Goal: Information Seeking & Learning: Learn about a topic

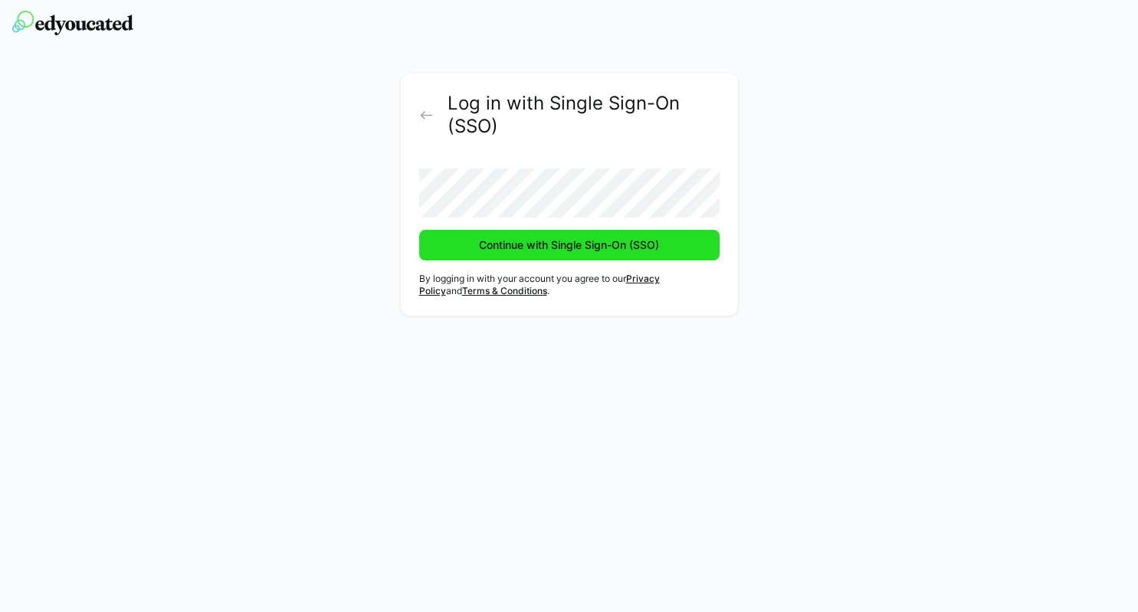
click at [585, 244] on span "Continue with Single Sign-On (SSO)" at bounding box center [569, 244] width 185 height 15
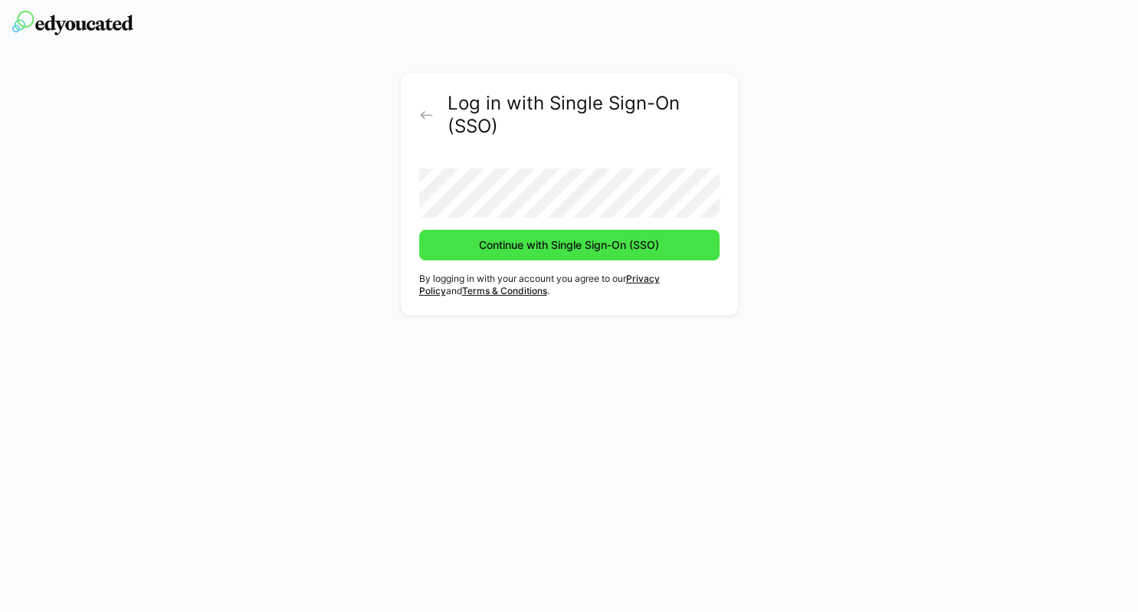
click at [572, 242] on span "Continue with Single Sign-On (SSO)" at bounding box center [569, 244] width 185 height 15
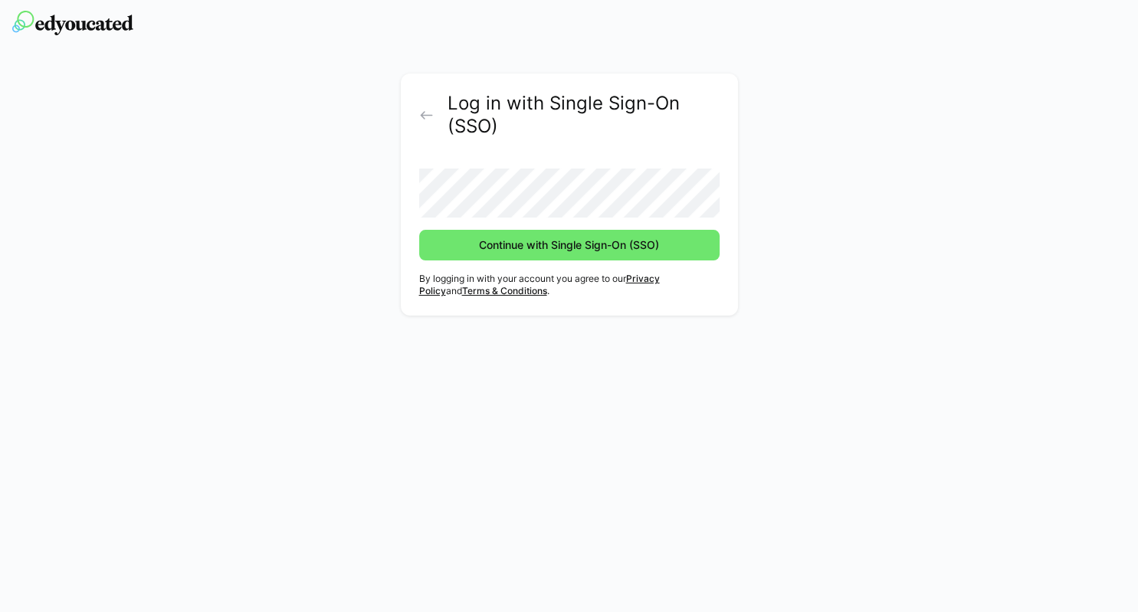
click at [427, 119] on eds-icon at bounding box center [426, 115] width 15 height 15
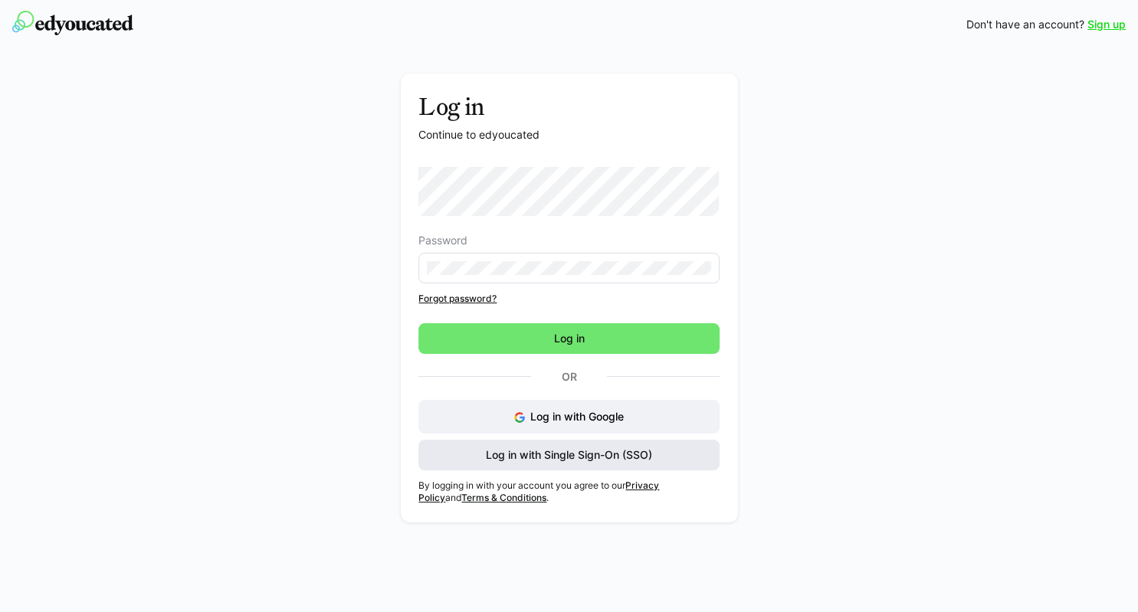
click at [613, 450] on span "Log in with Single Sign-On (SSO)" at bounding box center [568, 454] width 171 height 15
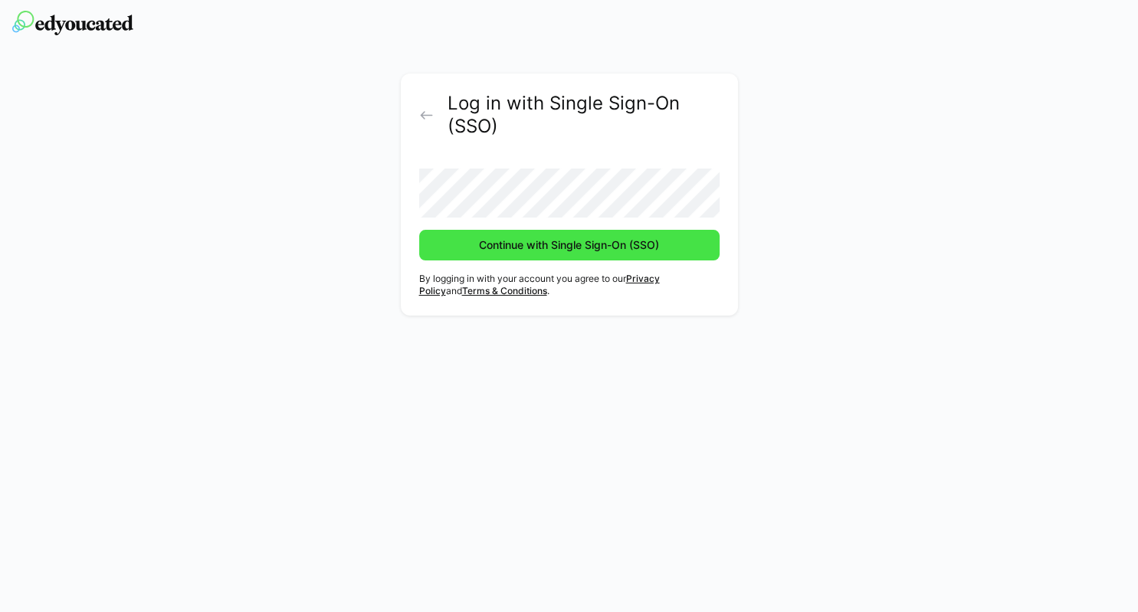
click at [592, 247] on span "Continue with Single Sign-On (SSO)" at bounding box center [569, 244] width 185 height 15
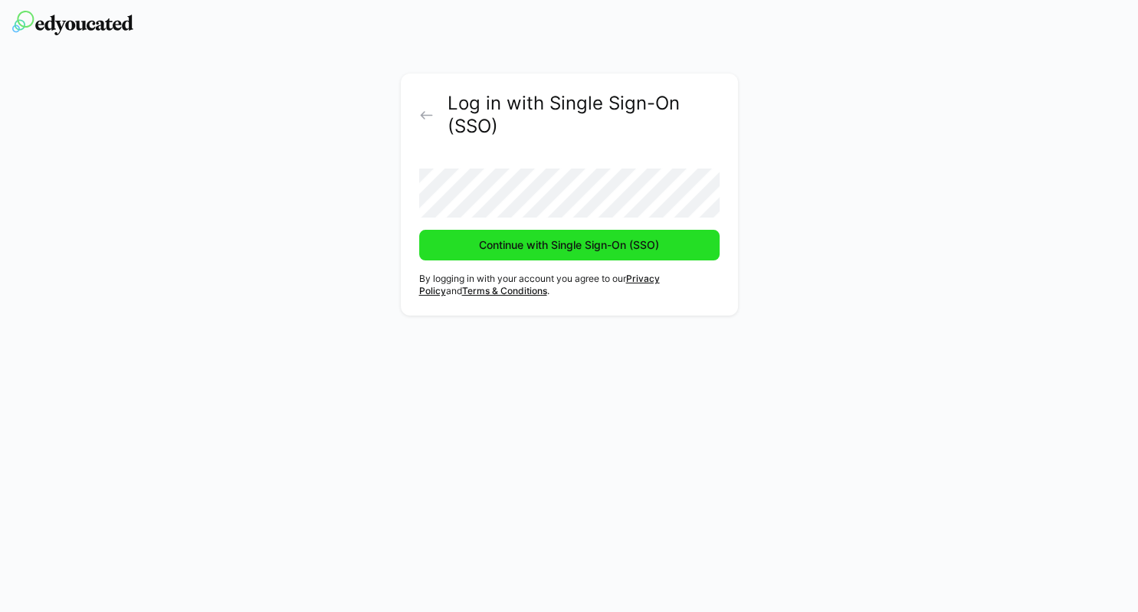
click at [592, 247] on span "Continue with Single Sign-On (SSO)" at bounding box center [569, 244] width 185 height 15
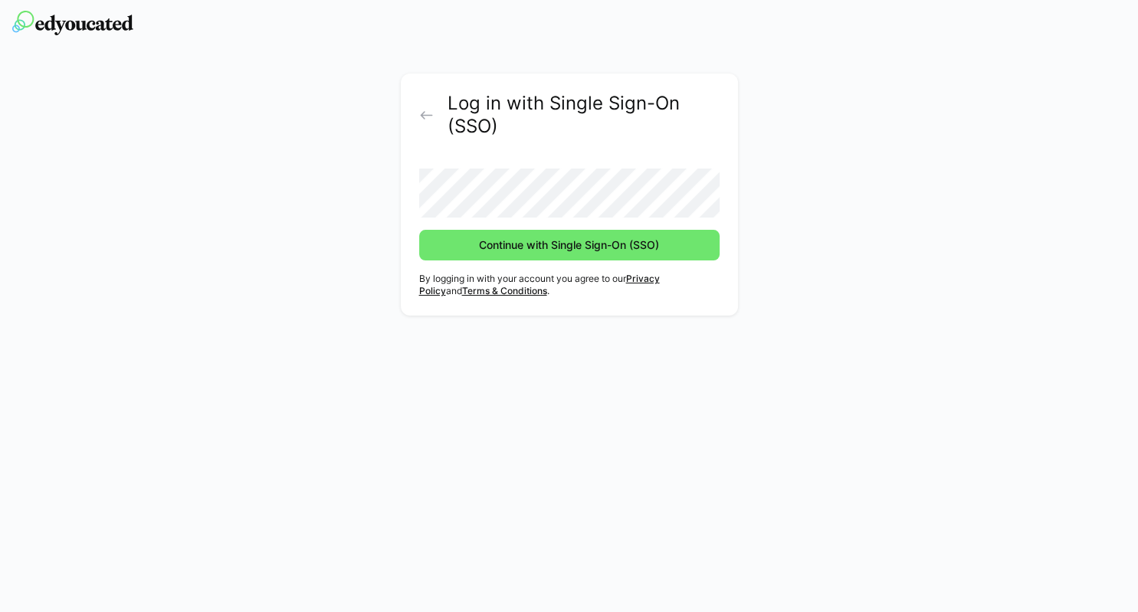
click at [419, 230] on button "Continue with Single Sign-On (SSO)" at bounding box center [569, 245] width 300 height 31
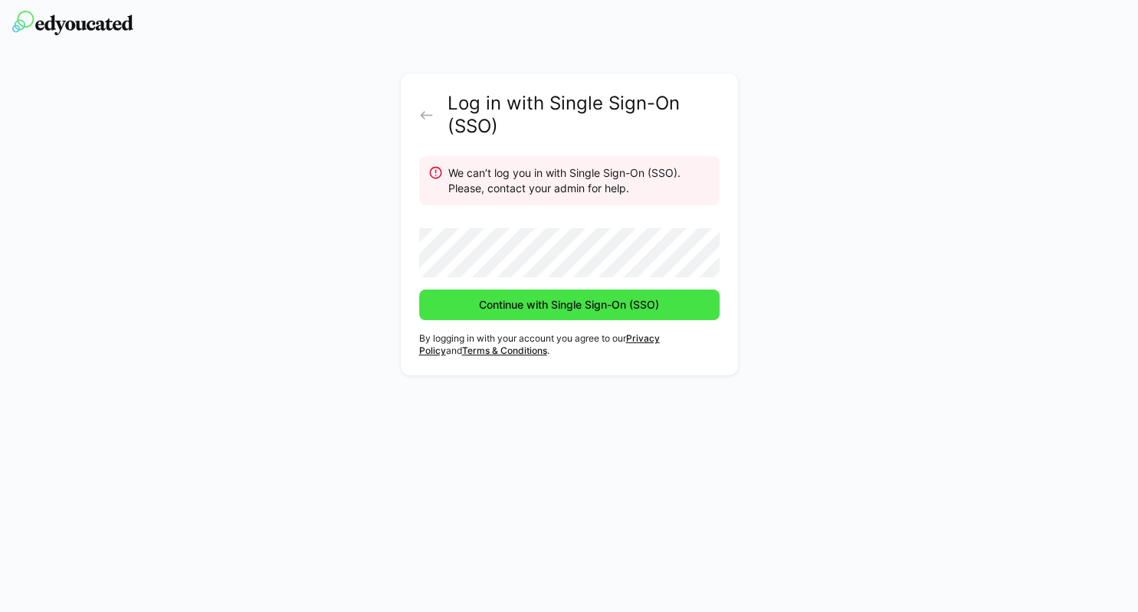
click at [675, 300] on span "Continue with Single Sign-On (SSO)" at bounding box center [569, 305] width 300 height 31
click at [552, 311] on span "Continue with Single Sign-On (SSO)" at bounding box center [569, 304] width 185 height 15
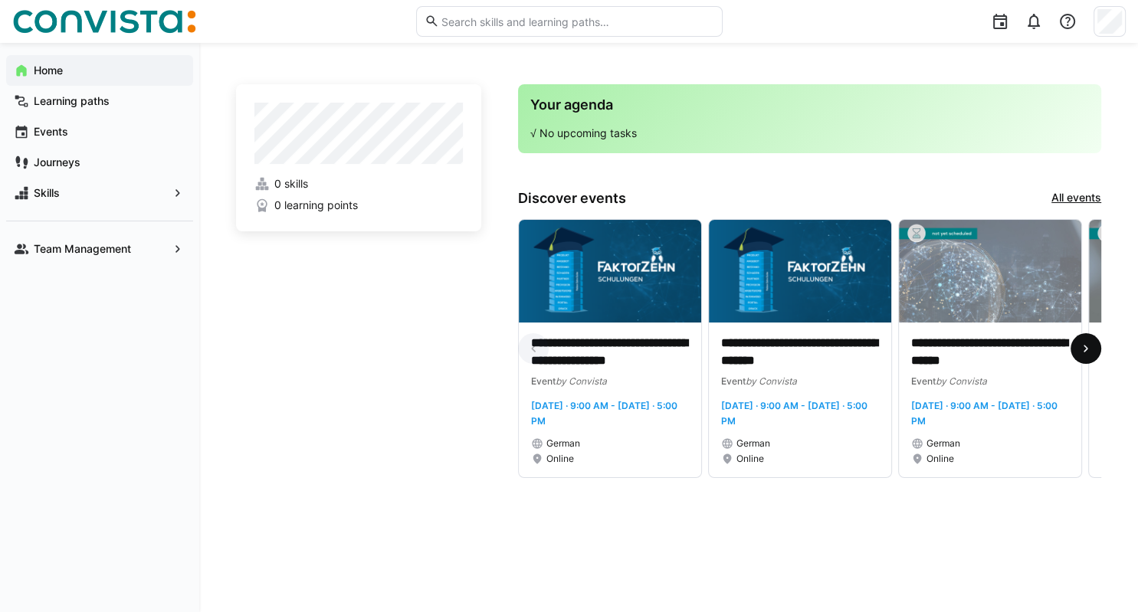
click at [1095, 342] on span at bounding box center [1085, 348] width 31 height 31
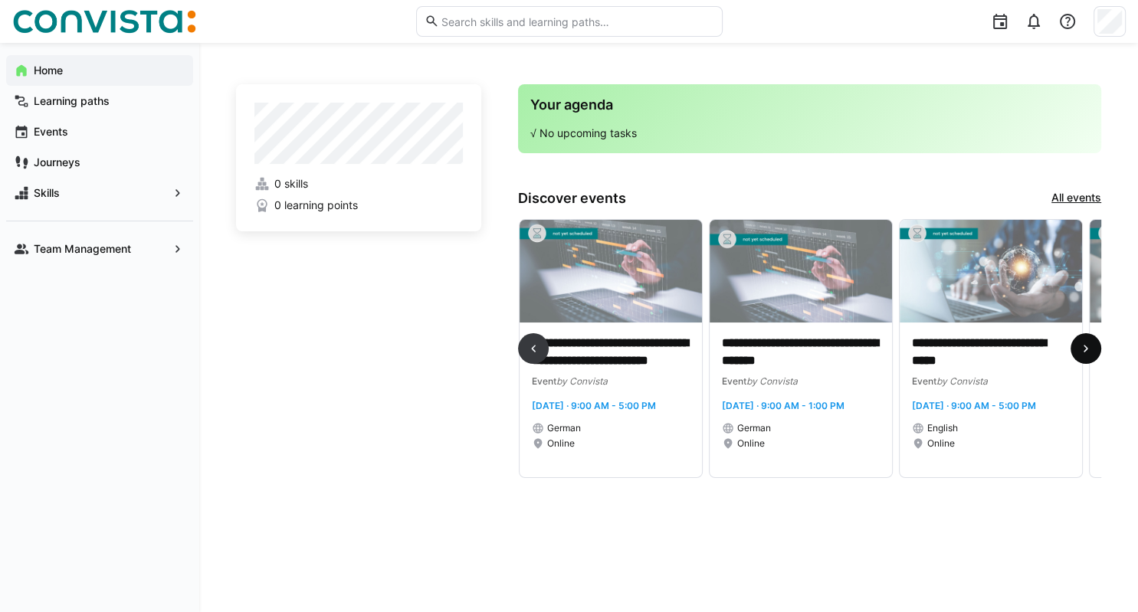
scroll to position [0, 570]
click at [1095, 342] on span at bounding box center [1085, 348] width 31 height 31
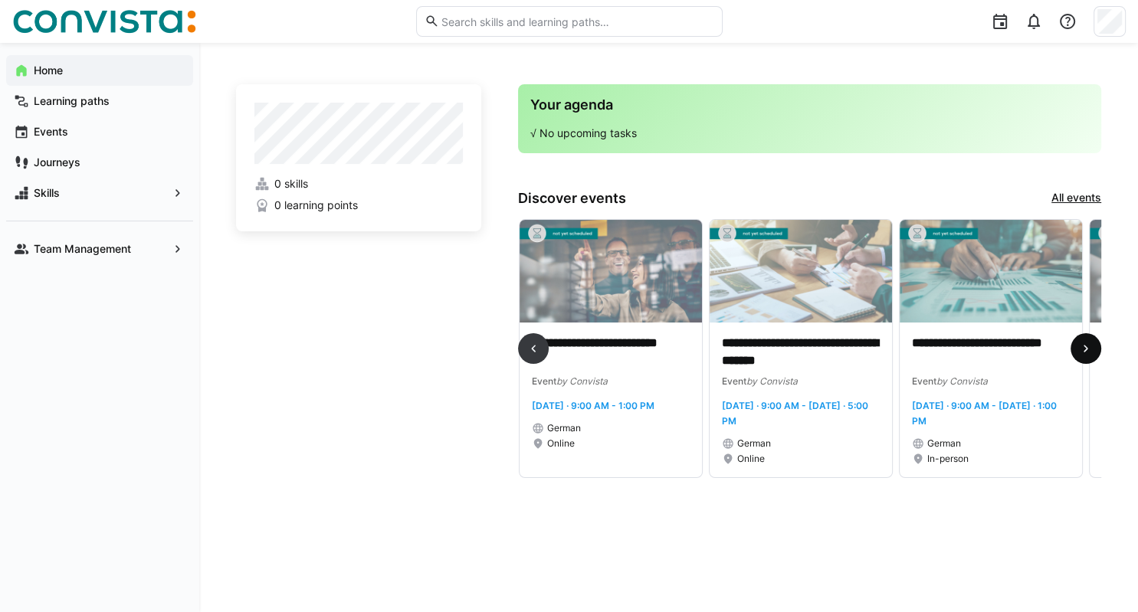
scroll to position [0, 1140]
click at [1095, 342] on span at bounding box center [1085, 348] width 31 height 31
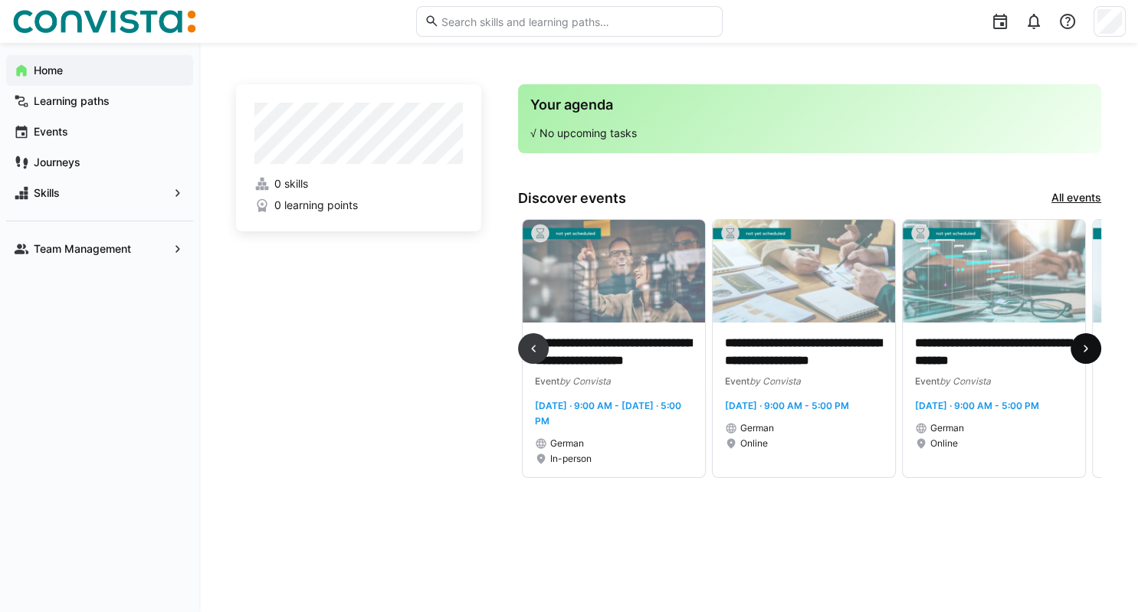
scroll to position [0, 1710]
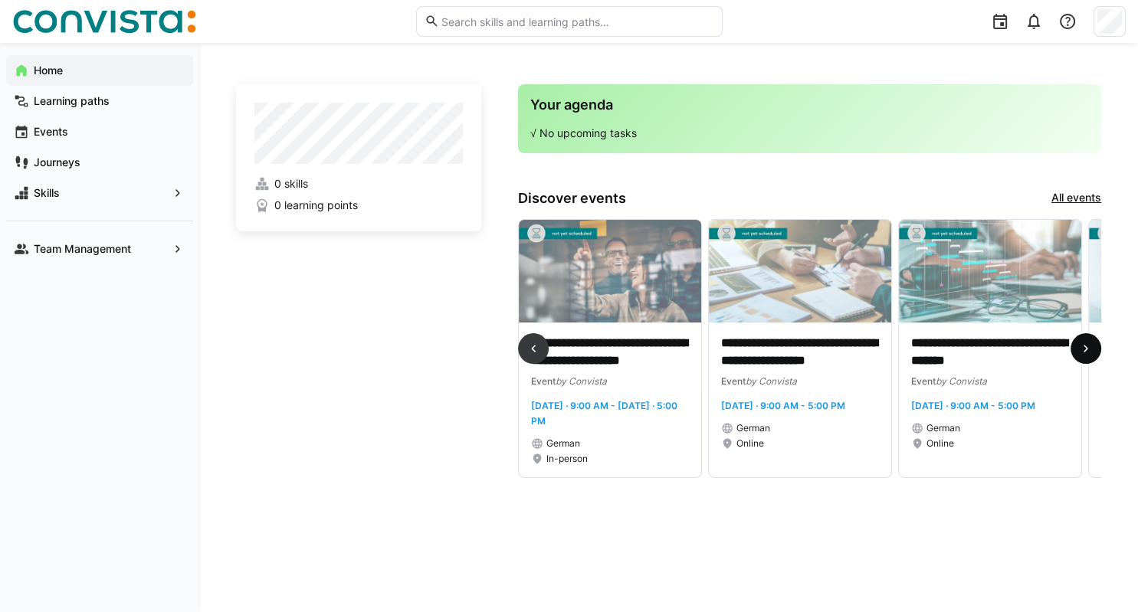
click at [1095, 342] on span at bounding box center [1085, 348] width 31 height 31
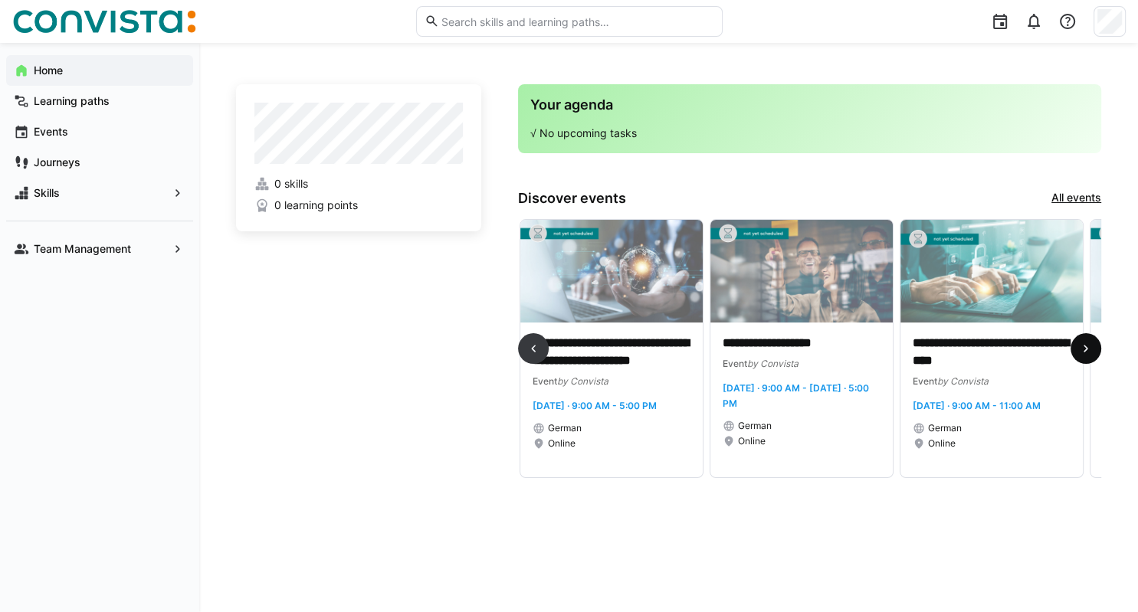
scroll to position [0, 2280]
click at [1095, 342] on span at bounding box center [1085, 348] width 31 height 31
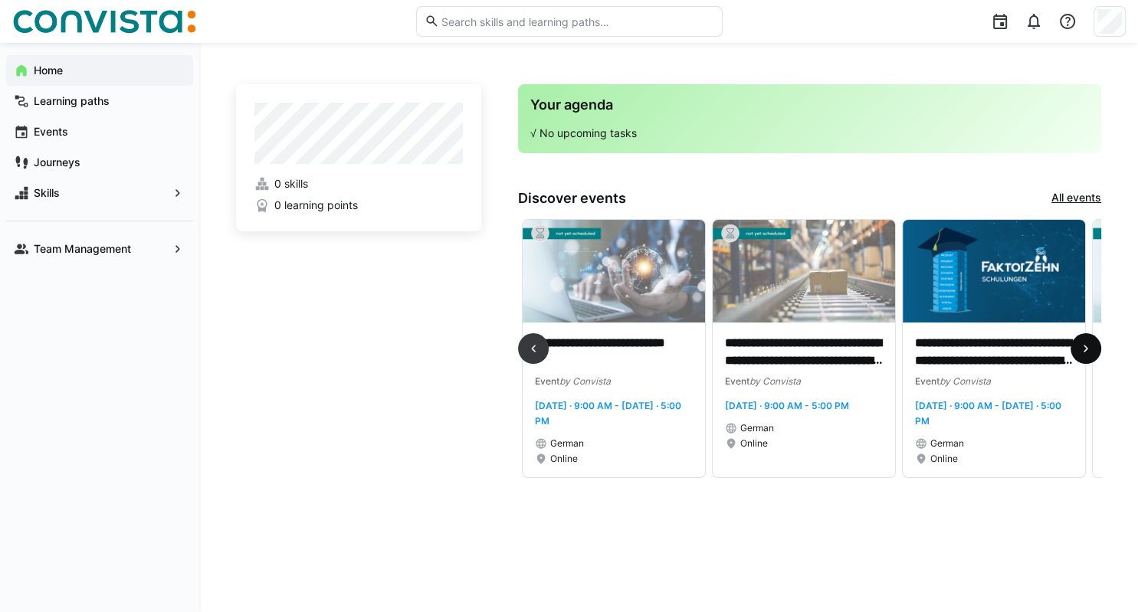
scroll to position [0, 2850]
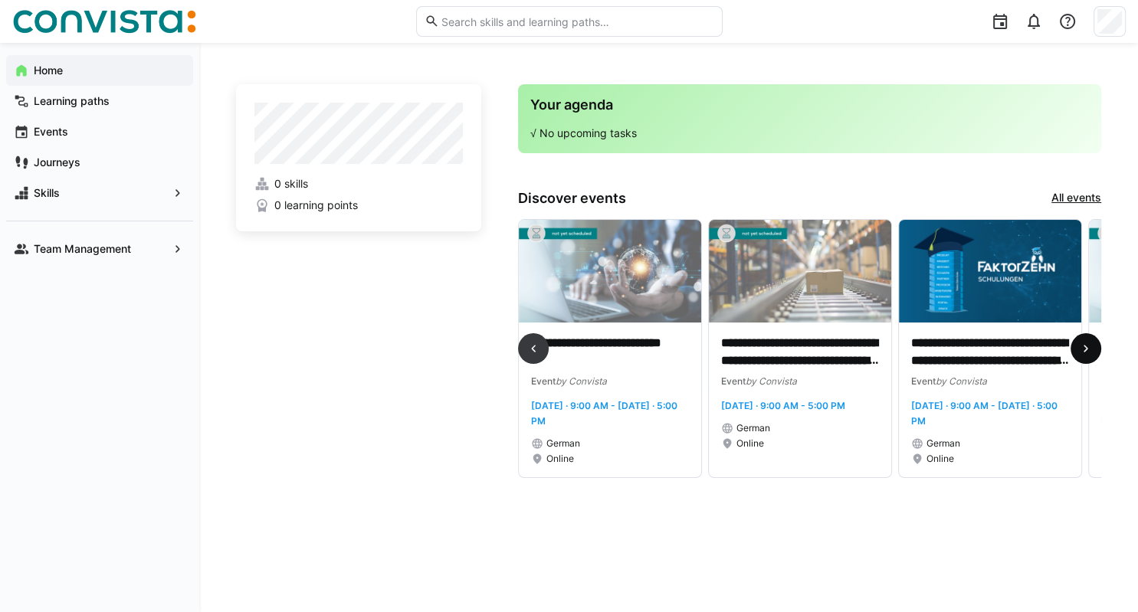
click at [1095, 342] on span at bounding box center [1085, 348] width 31 height 31
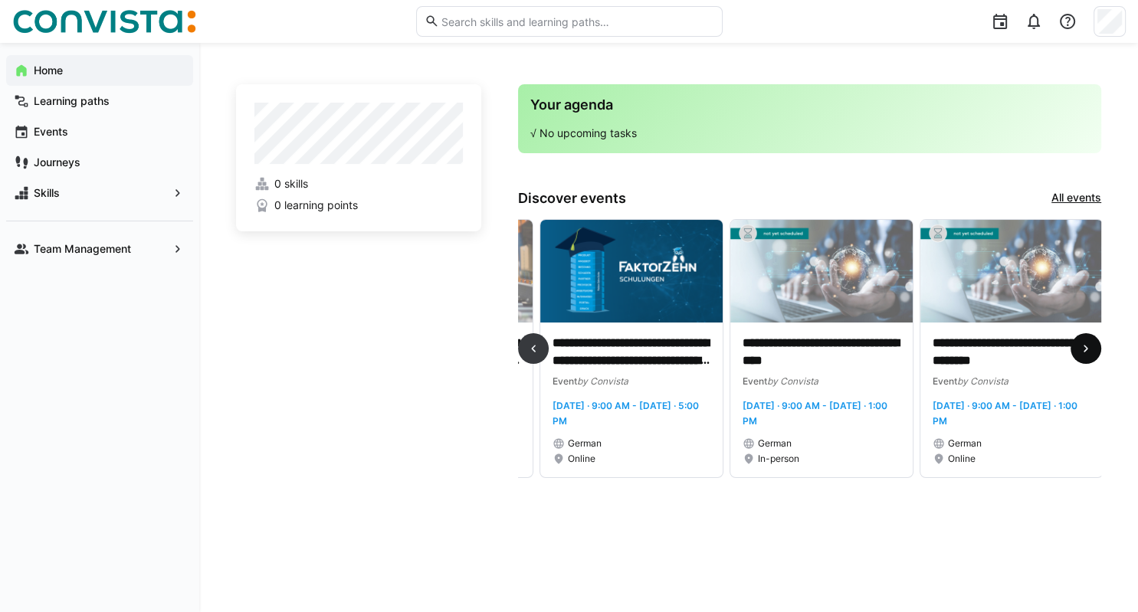
scroll to position [0, 3211]
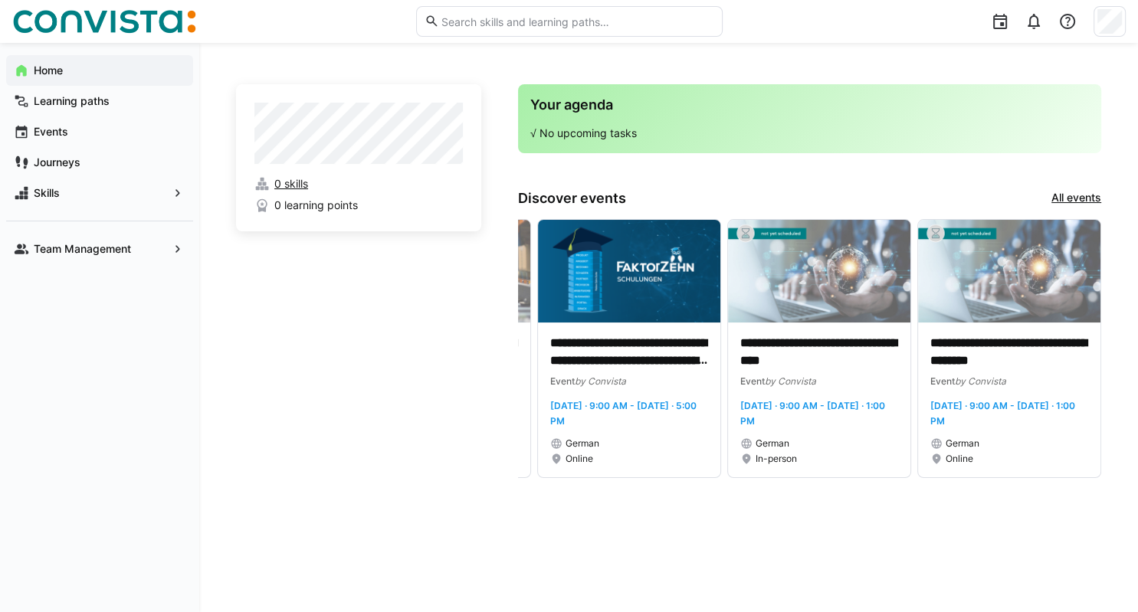
click at [293, 188] on span "0 skills" at bounding box center [291, 183] width 34 height 15
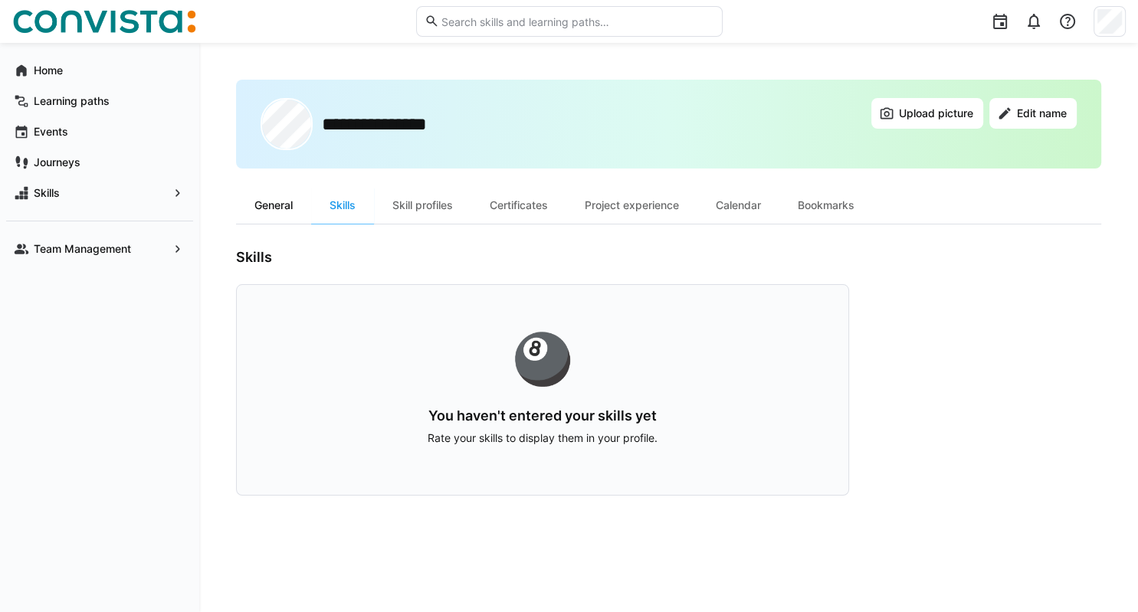
click at [287, 208] on div "General" at bounding box center [273, 205] width 75 height 37
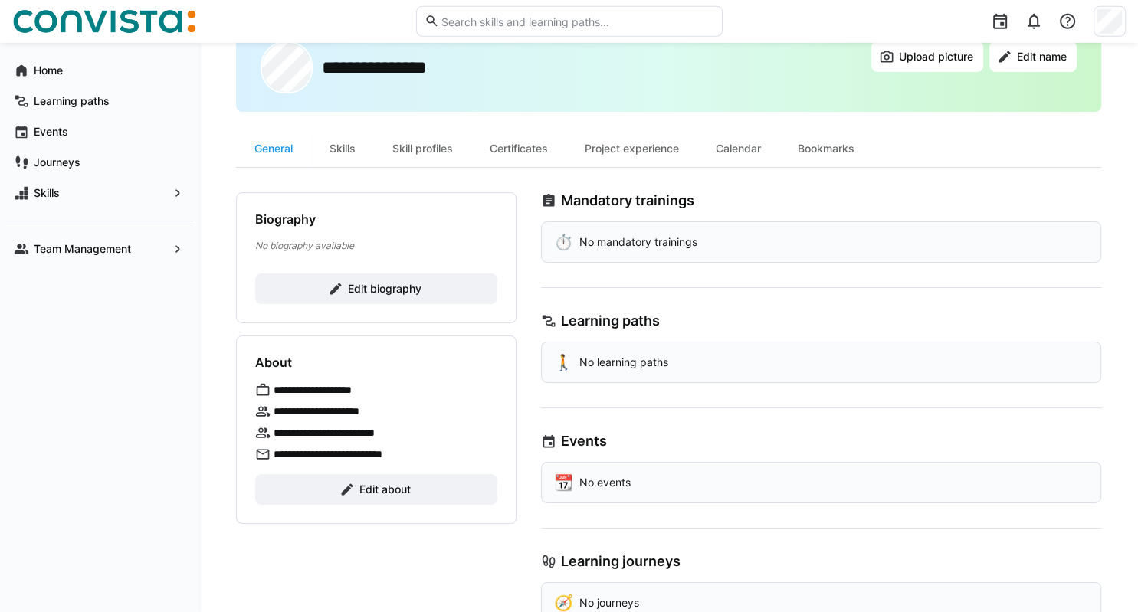
scroll to position [80, 0]
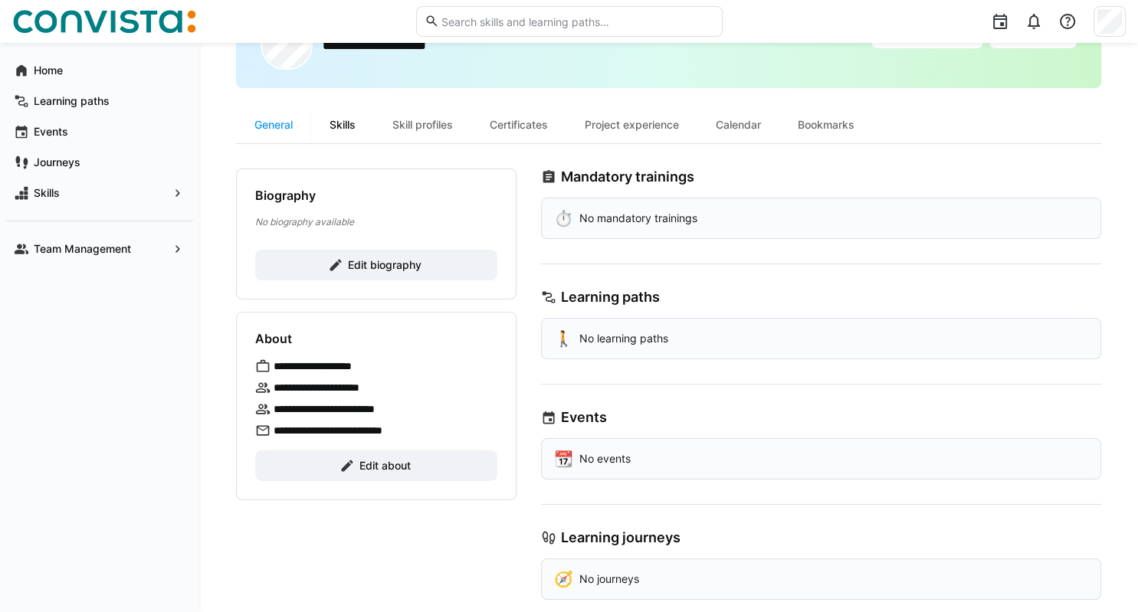
click at [361, 124] on div "Skills" at bounding box center [342, 124] width 63 height 37
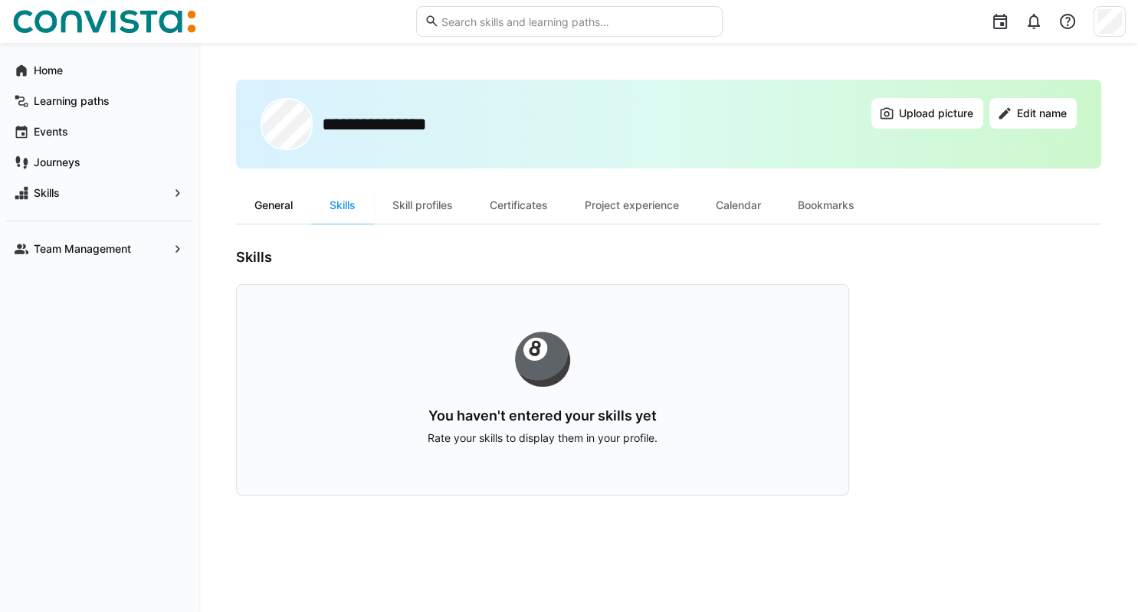
click at [271, 204] on div "General" at bounding box center [273, 205] width 75 height 37
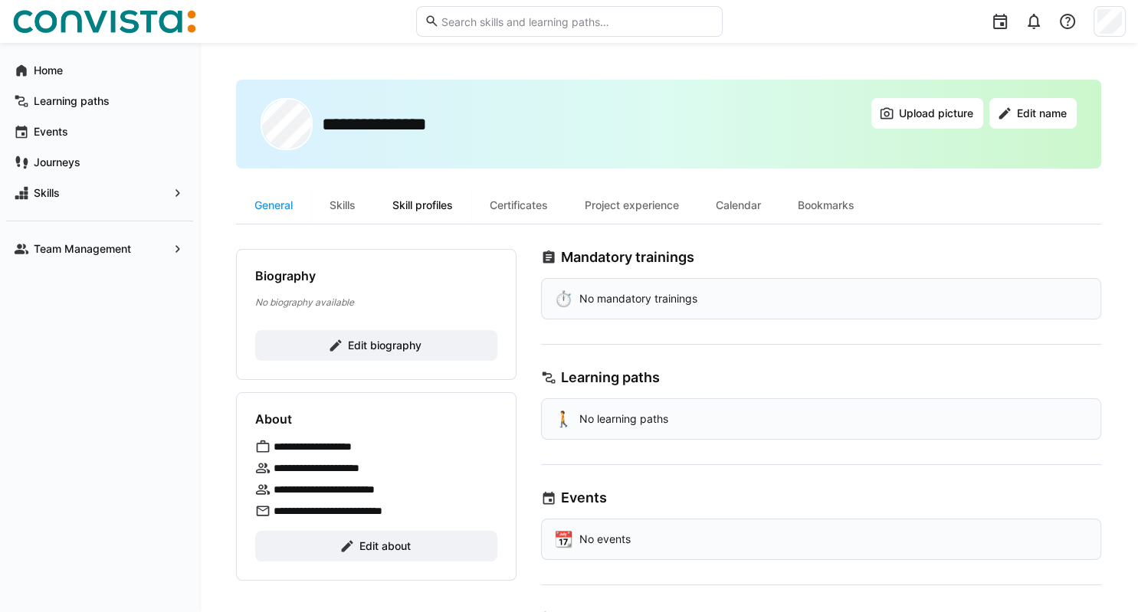
click at [434, 201] on div "Skill profiles" at bounding box center [422, 205] width 97 height 37
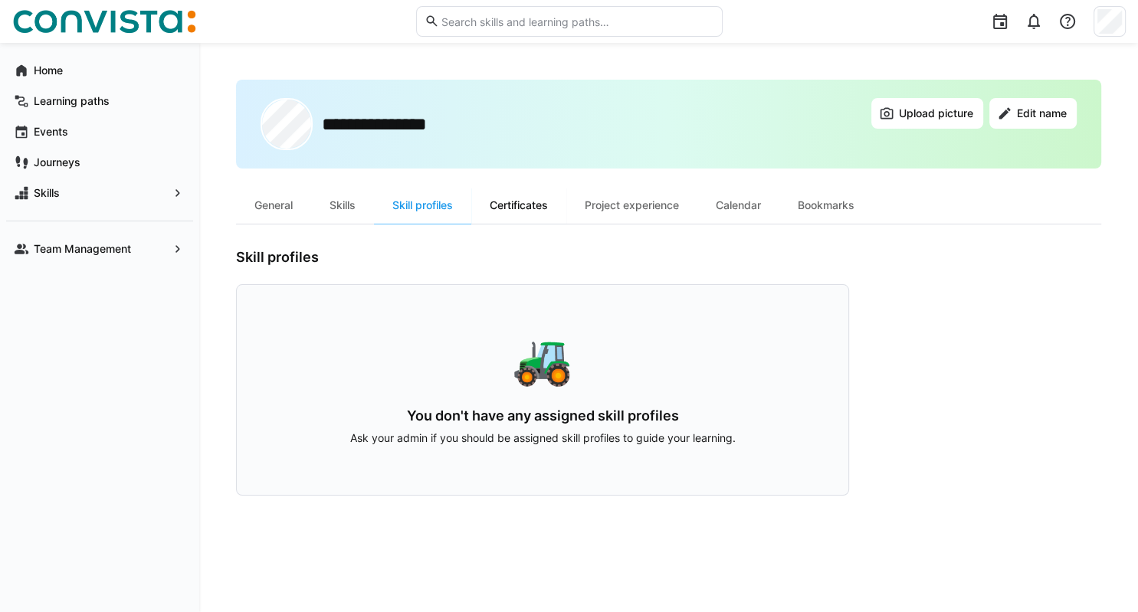
click at [524, 206] on div "Certificates" at bounding box center [518, 205] width 95 height 37
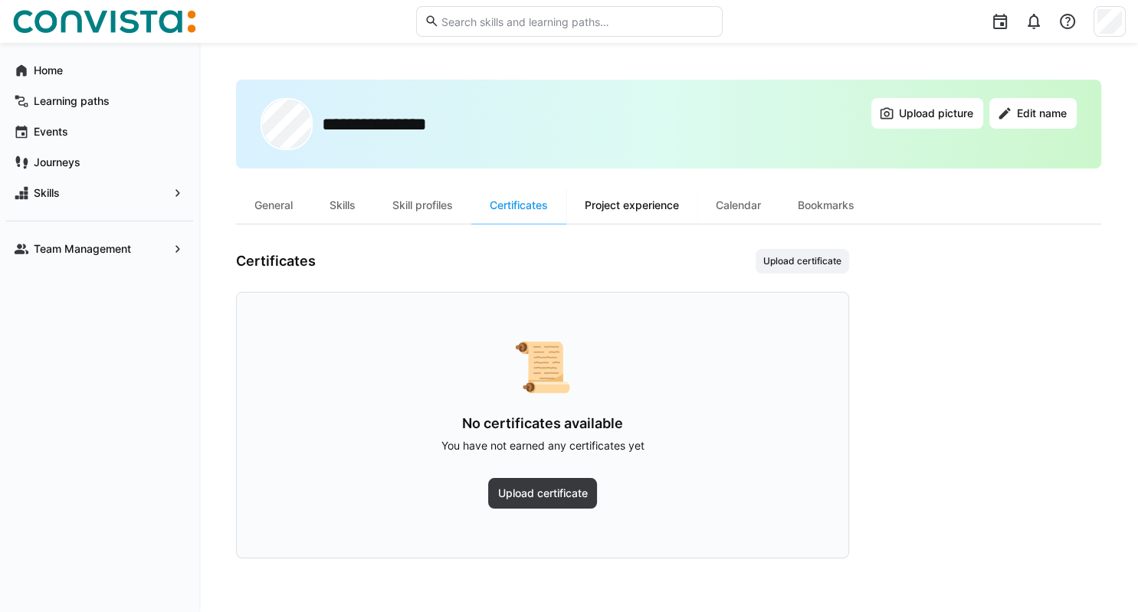
click at [629, 210] on div "Project experience" at bounding box center [631, 205] width 131 height 37
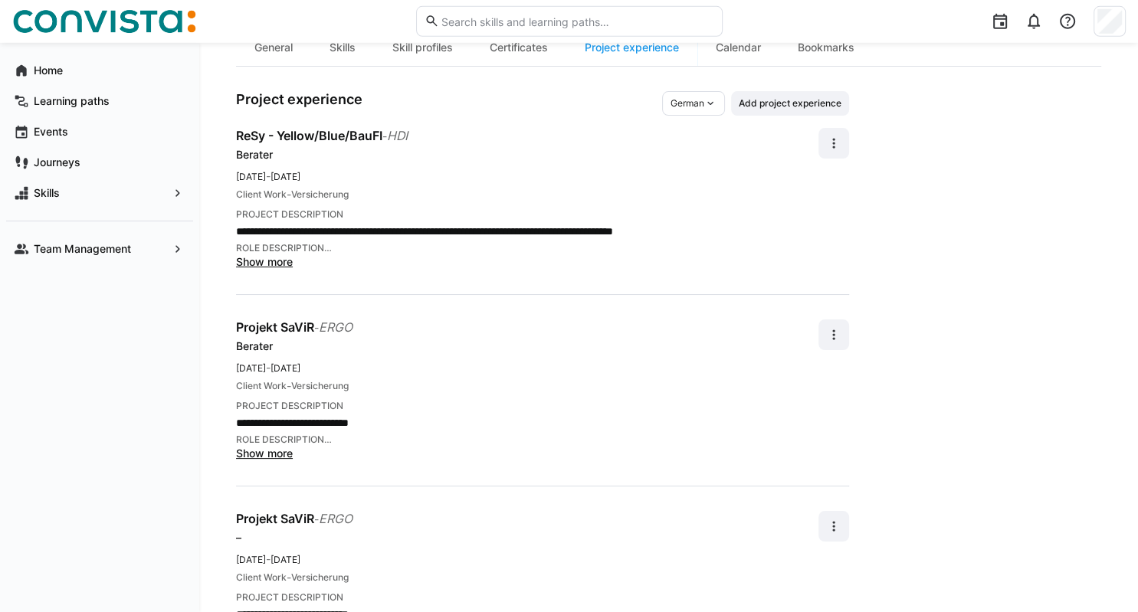
scroll to position [162, 0]
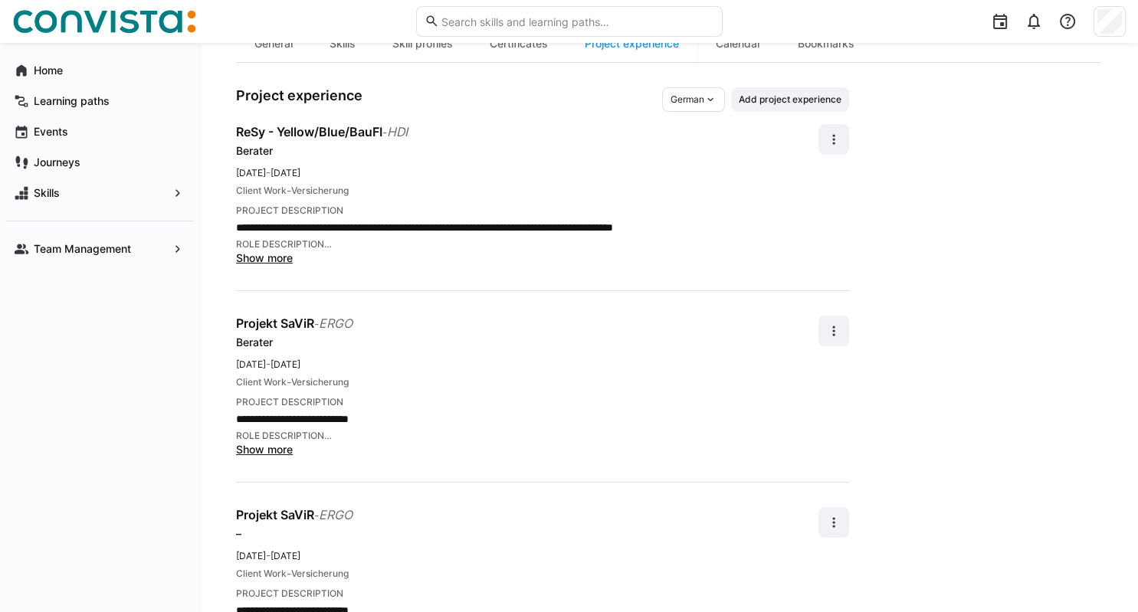
click at [283, 449] on span "Show more" at bounding box center [264, 449] width 57 height 13
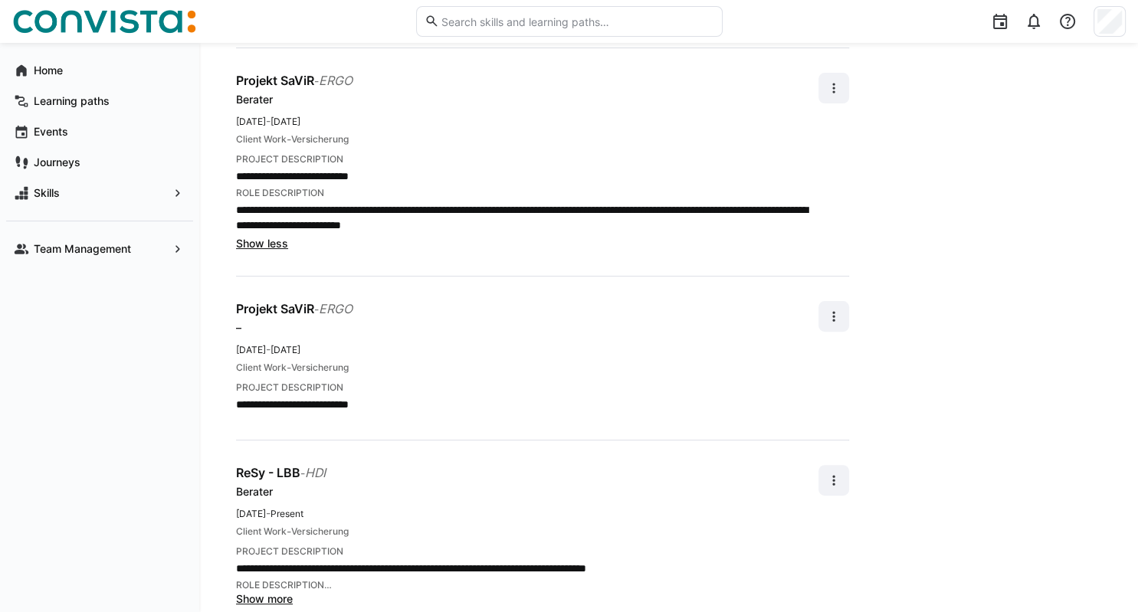
scroll to position [432, 0]
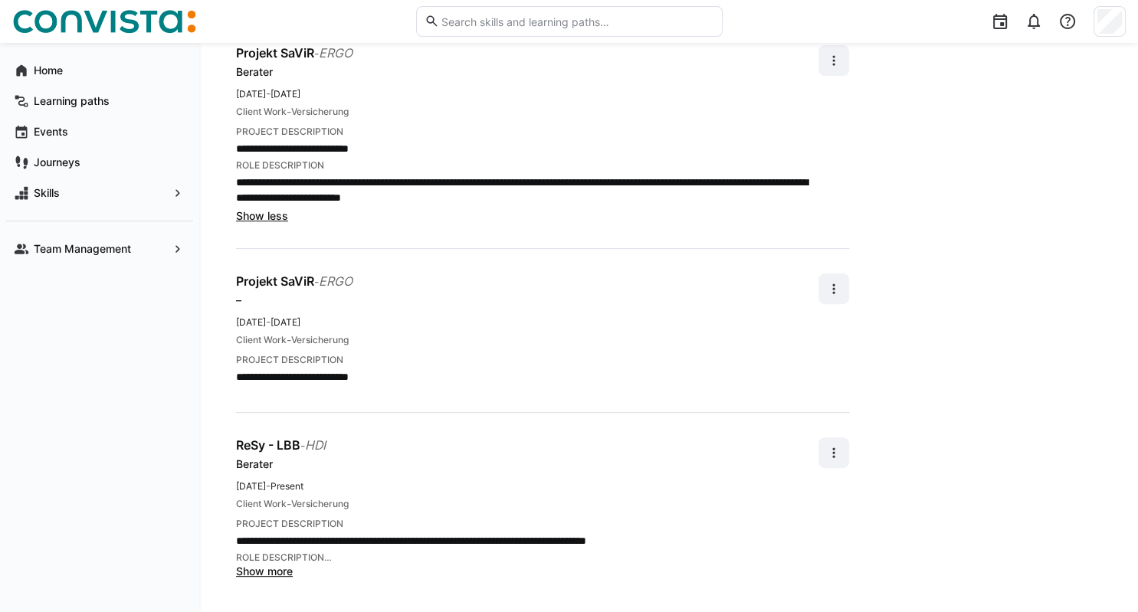
click at [267, 568] on span "Show more" at bounding box center [264, 571] width 57 height 13
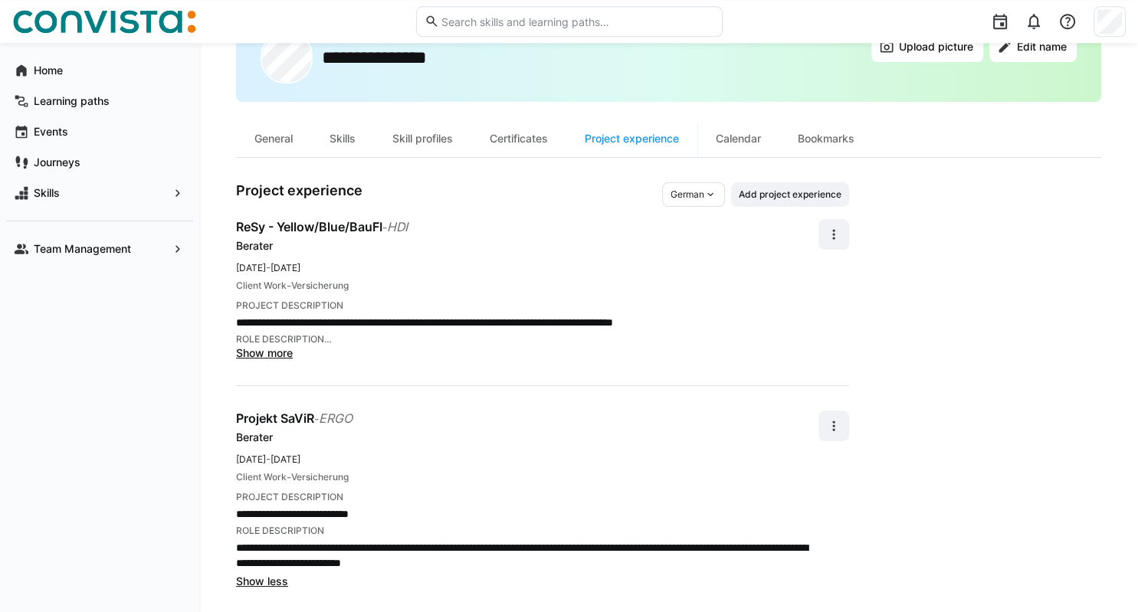
scroll to position [64, 0]
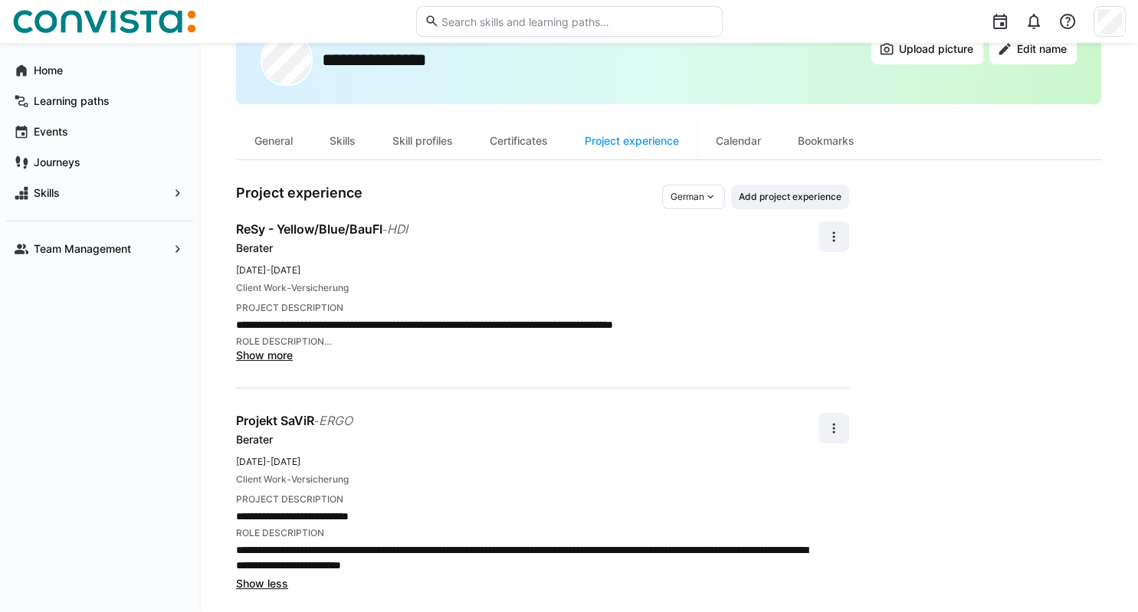
click at [707, 202] on div "German" at bounding box center [693, 197] width 63 height 25
click at [706, 257] on div "English" at bounding box center [696, 255] width 49 height 12
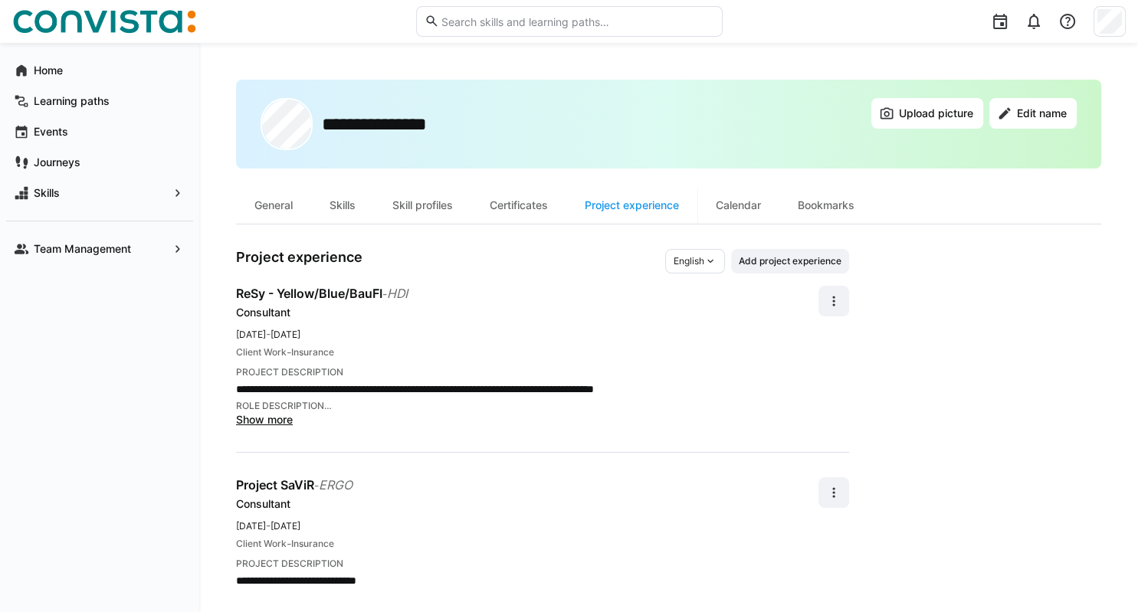
click at [722, 259] on div "English" at bounding box center [695, 261] width 60 height 25
click at [684, 290] on span "German" at bounding box center [692, 293] width 34 height 12
click at [352, 209] on div "Skills" at bounding box center [342, 205] width 63 height 37
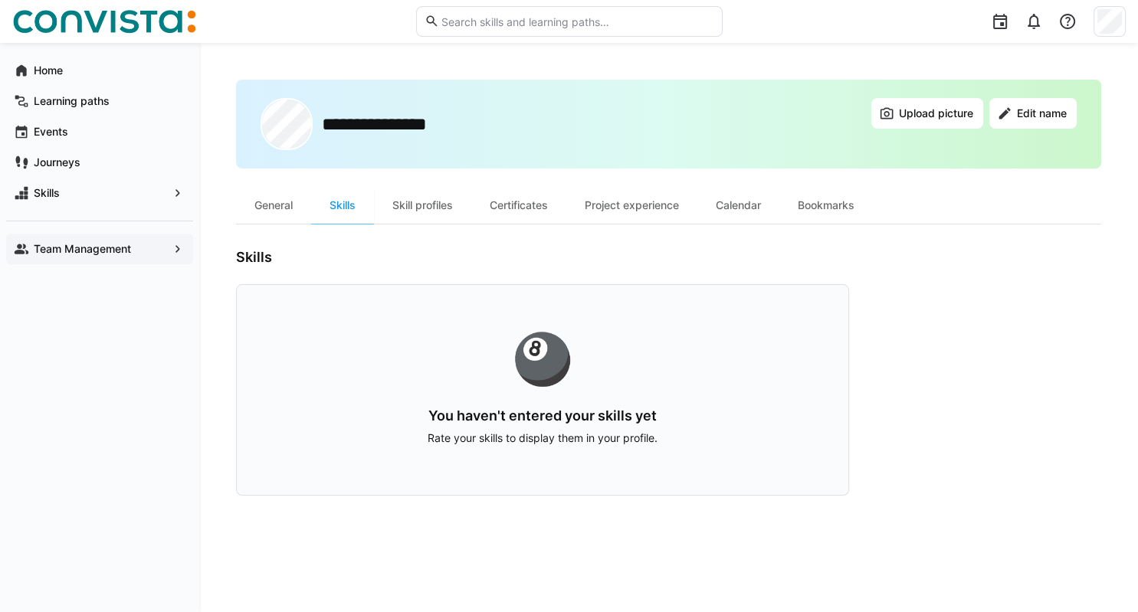
click at [138, 251] on span "Team Management" at bounding box center [99, 248] width 136 height 15
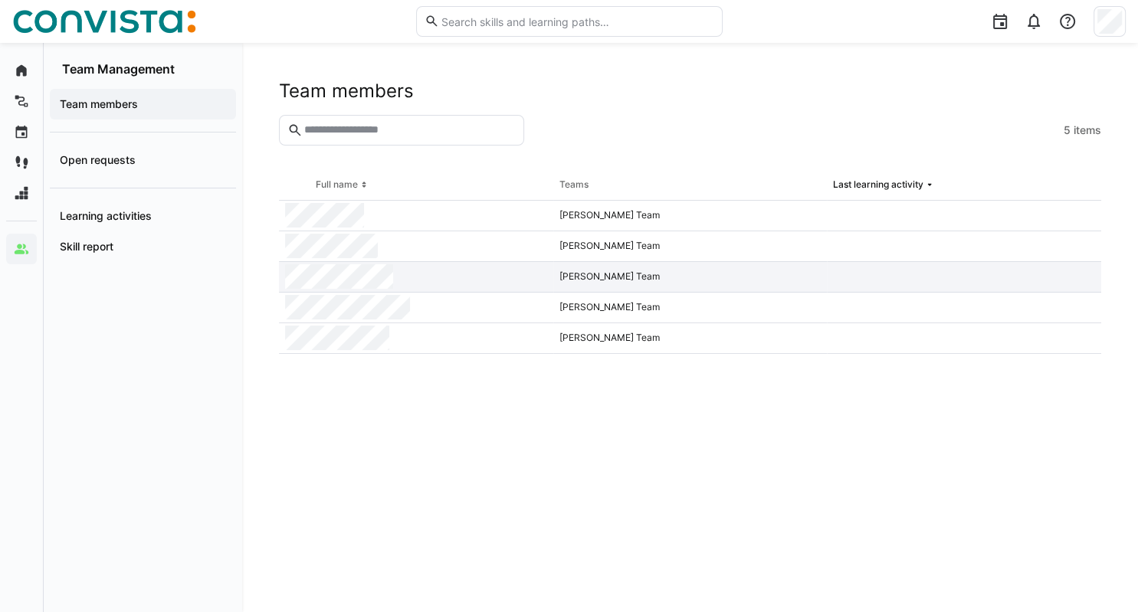
click at [413, 278] on div at bounding box center [416, 277] width 274 height 31
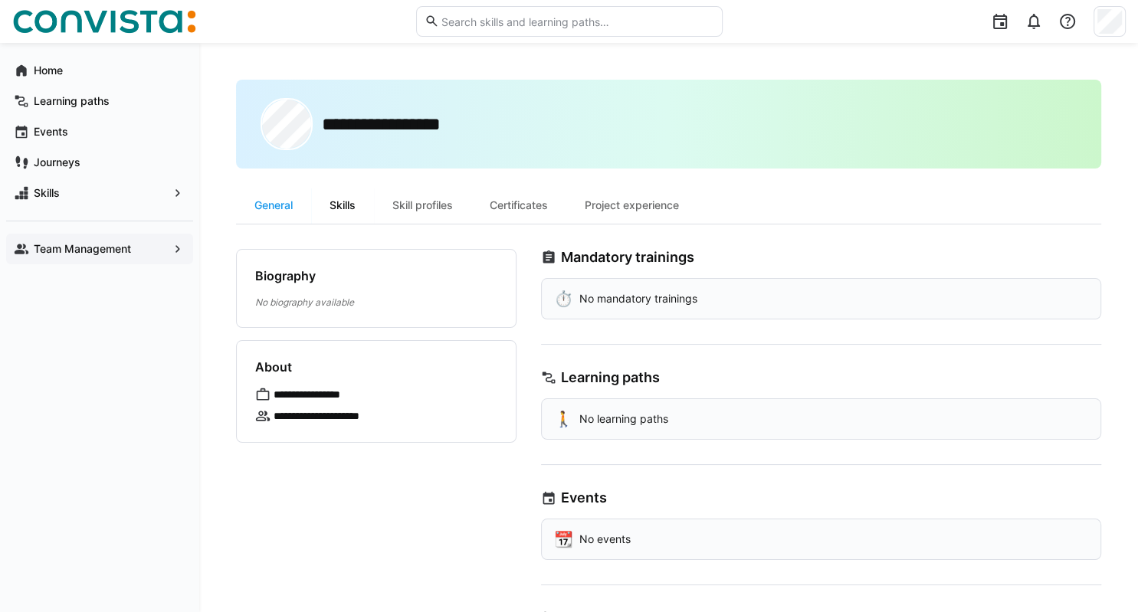
click at [349, 204] on div "Skills" at bounding box center [342, 205] width 63 height 37
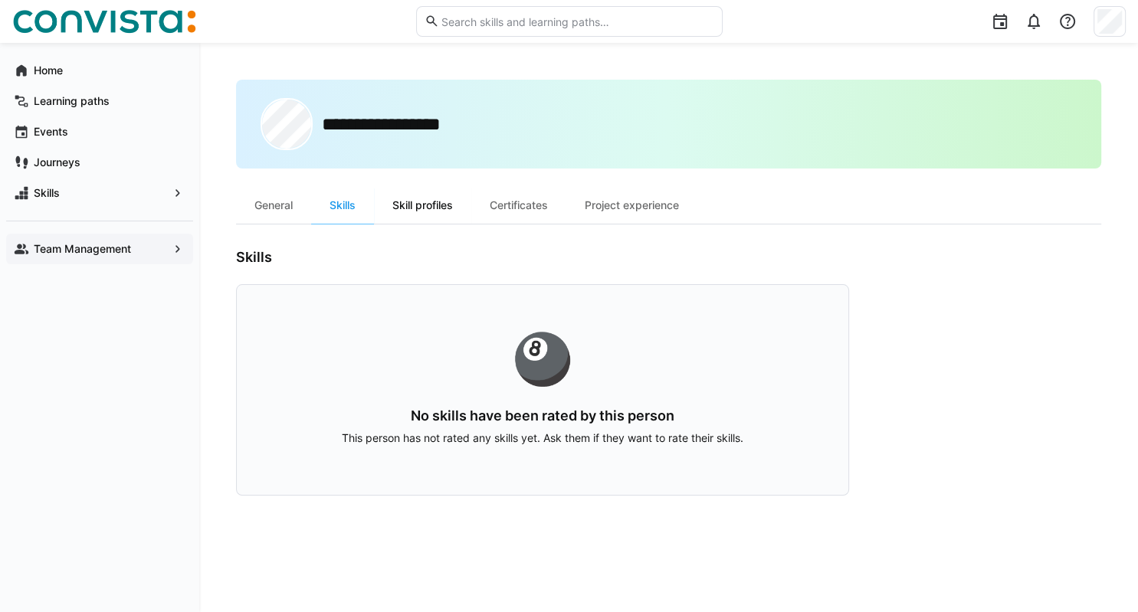
click at [404, 209] on div "Skill profiles" at bounding box center [422, 205] width 97 height 37
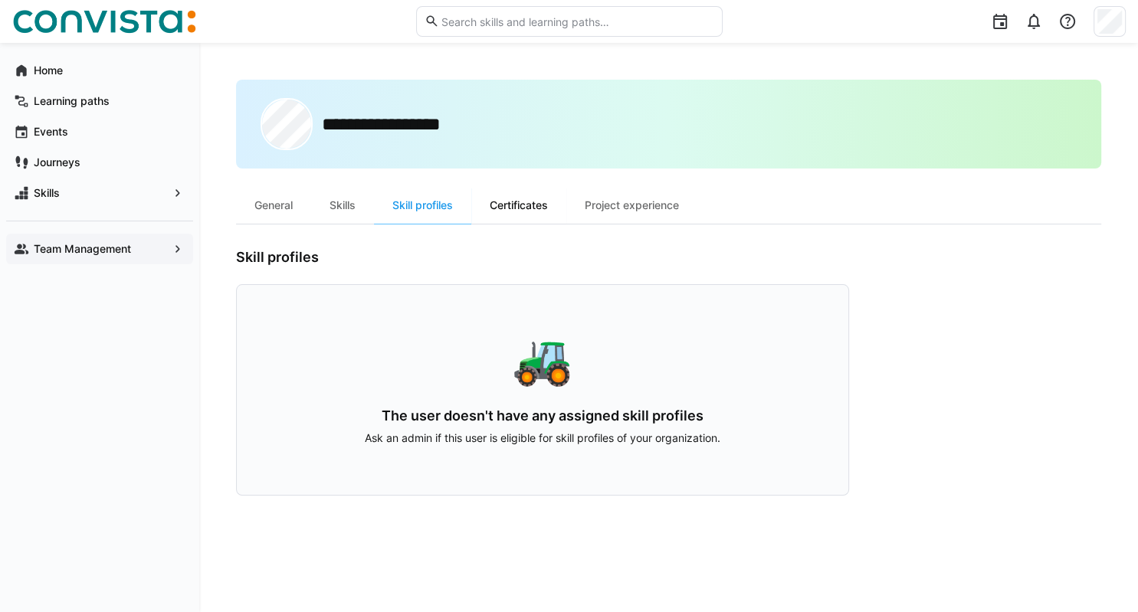
click at [522, 213] on div "Certificates" at bounding box center [518, 205] width 95 height 37
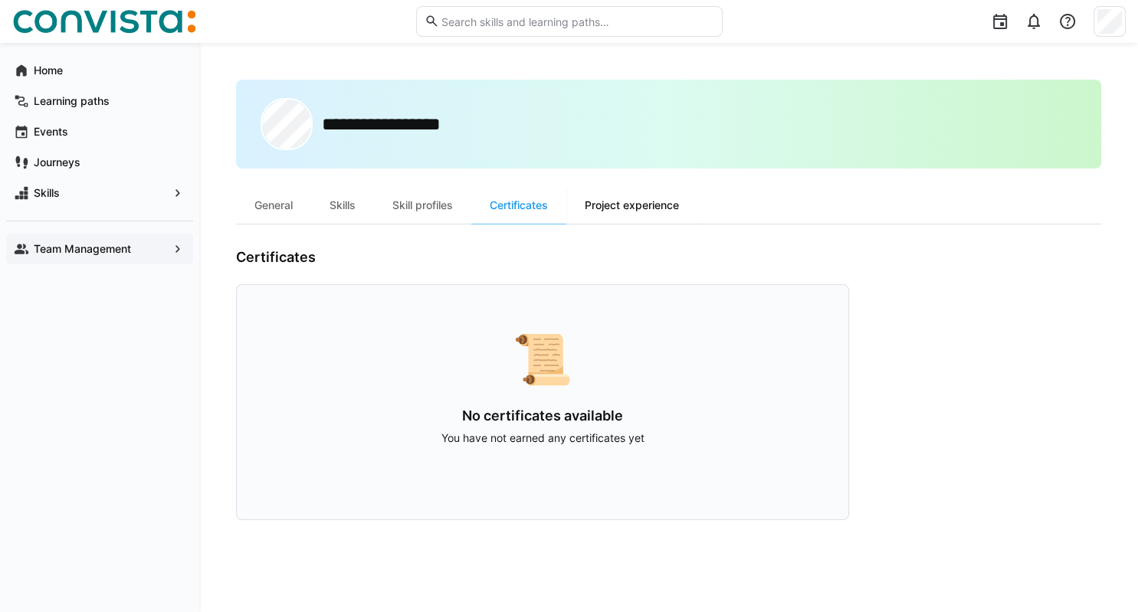
click at [627, 212] on div "Project experience" at bounding box center [631, 205] width 131 height 37
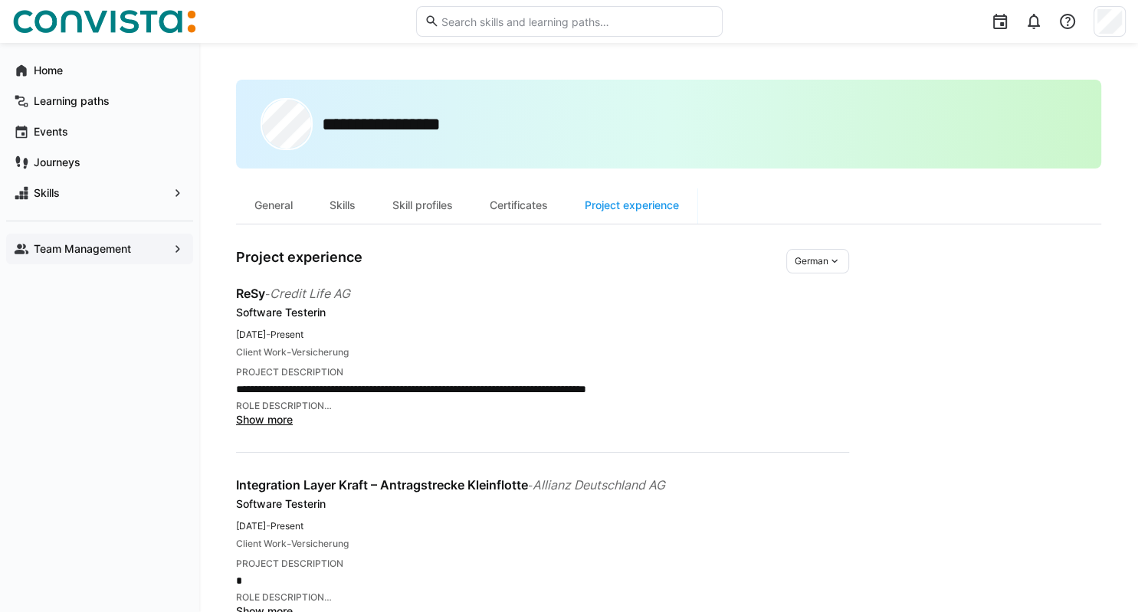
click at [0, 0] on app-navigation-label "Team Management" at bounding box center [0, 0] width 0 height 0
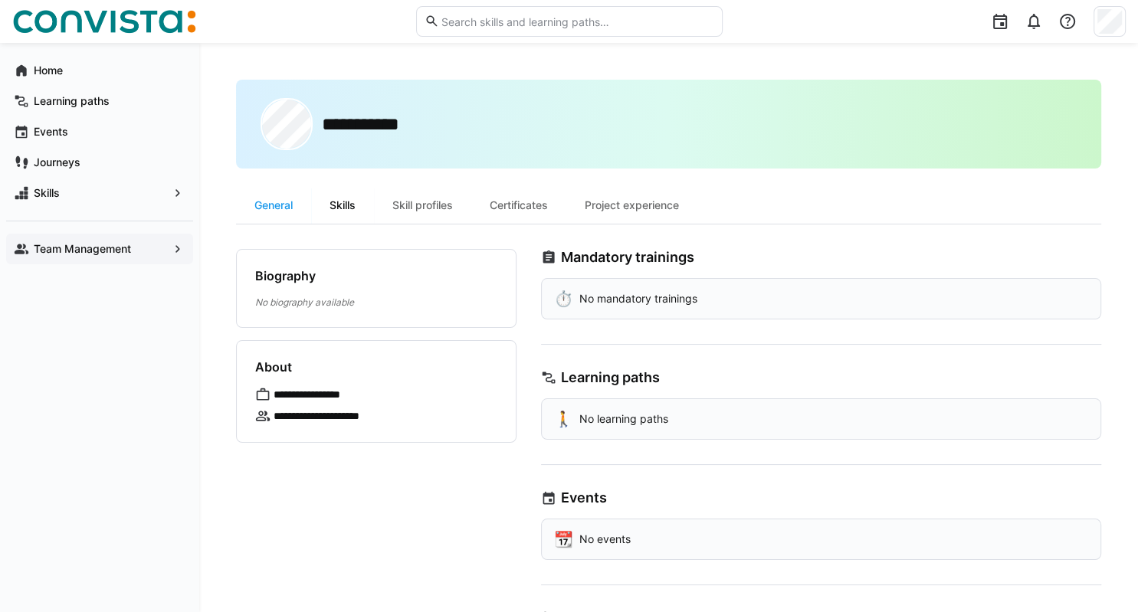
click at [342, 204] on div "Skills" at bounding box center [342, 205] width 63 height 37
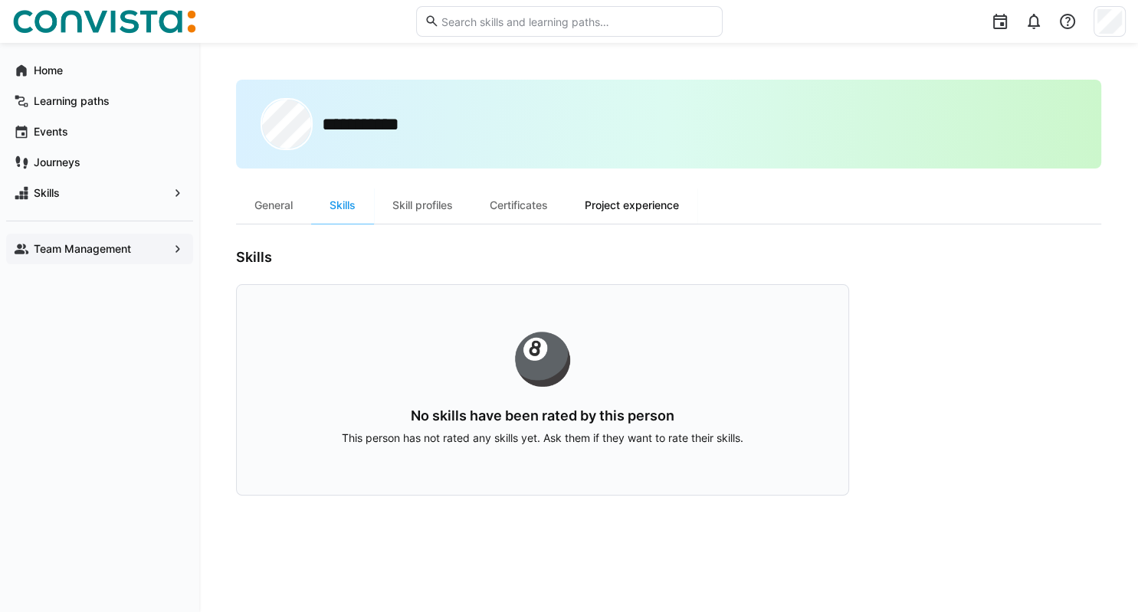
click at [611, 204] on div "Project experience" at bounding box center [631, 205] width 131 height 37
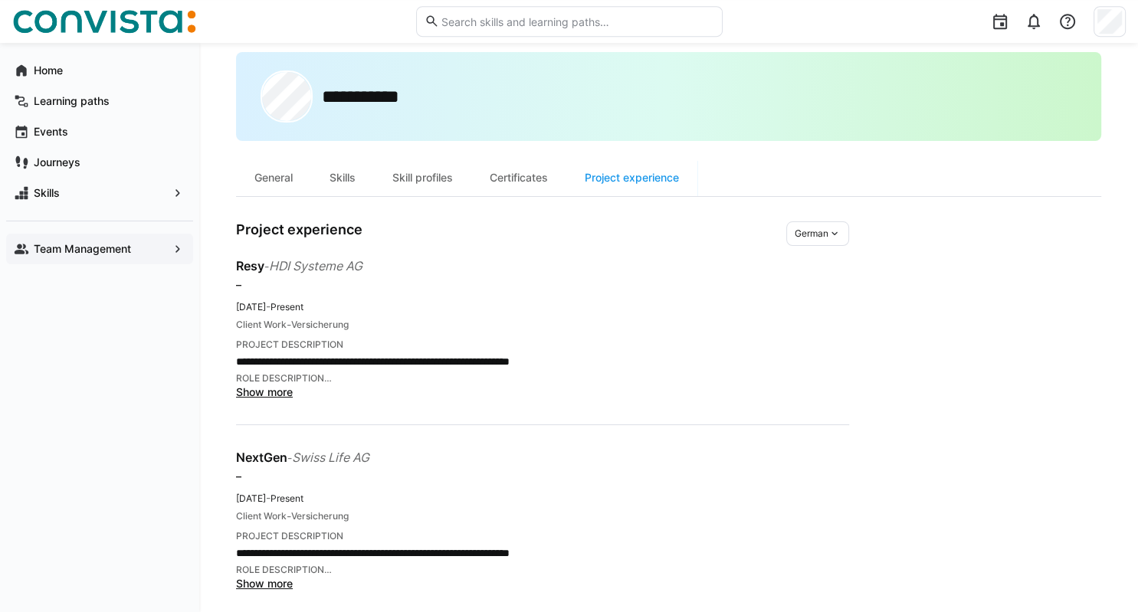
scroll to position [41, 0]
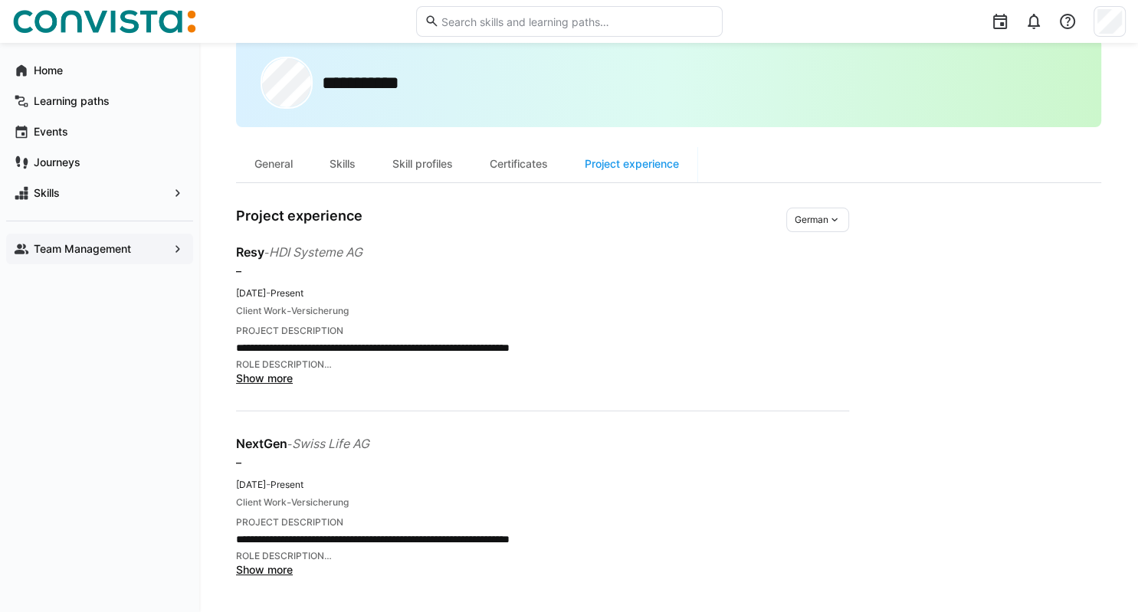
click at [271, 569] on span "Show more" at bounding box center [264, 569] width 57 height 13
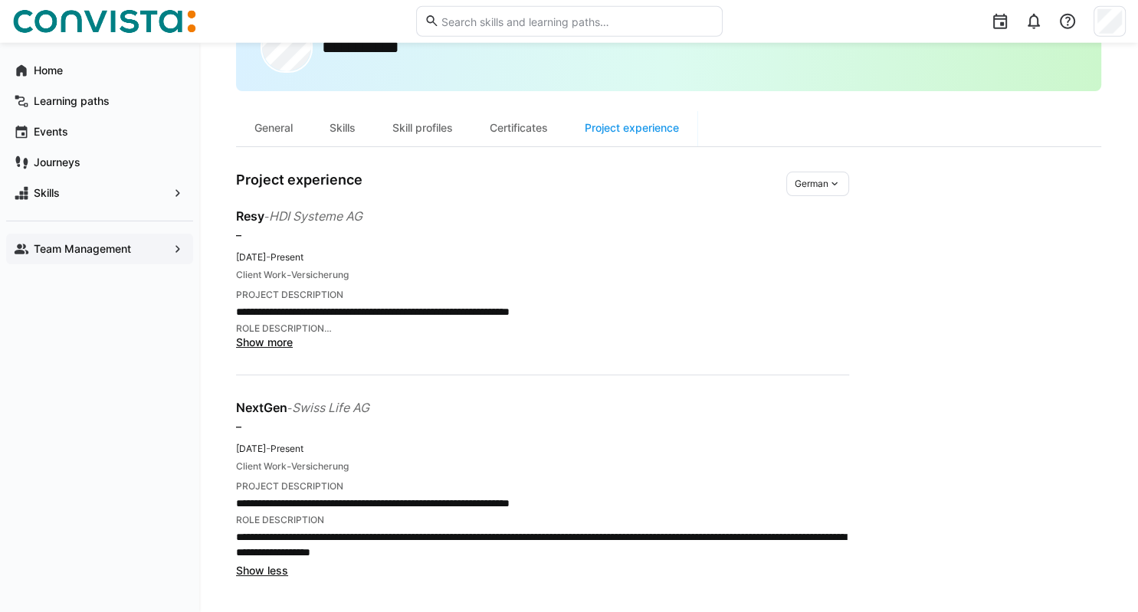
scroll to position [78, 0]
click at [284, 341] on span "Show more" at bounding box center [264, 341] width 57 height 13
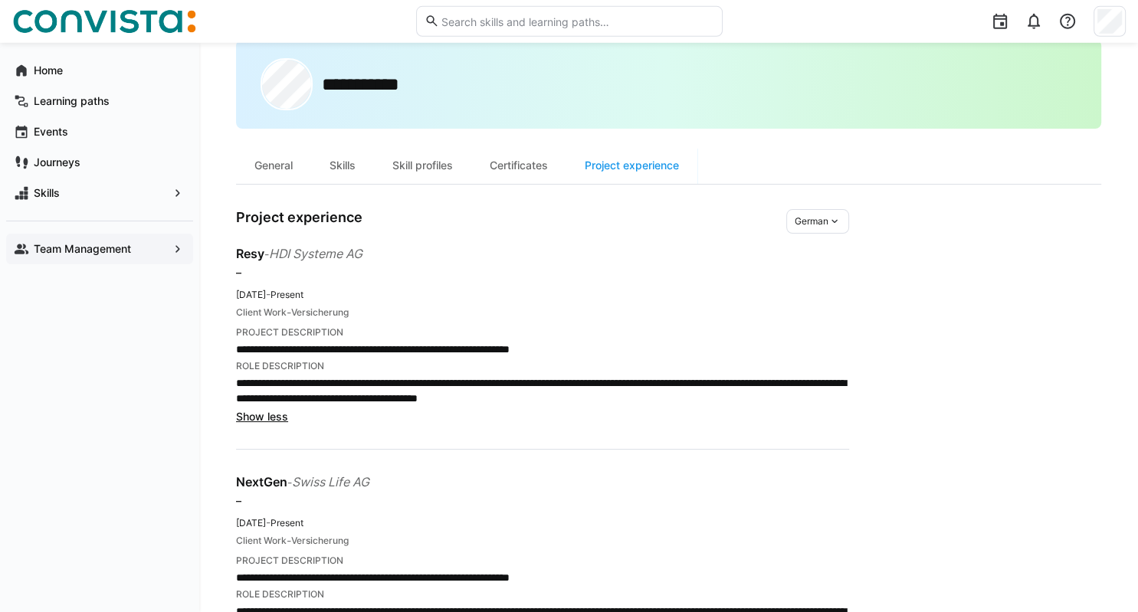
scroll to position [0, 0]
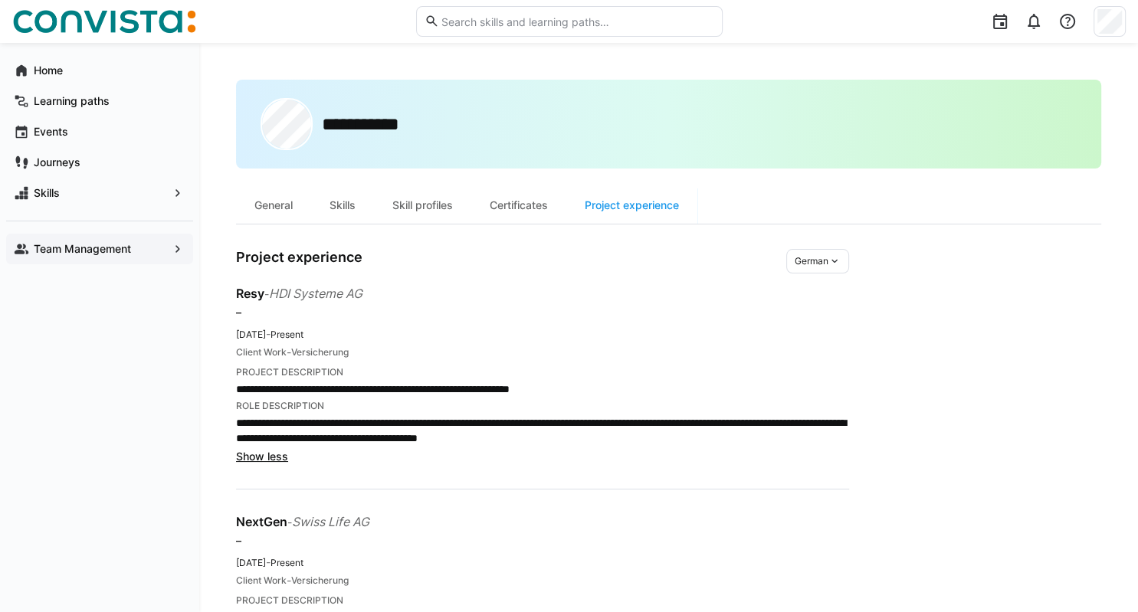
click at [0, 0] on app-navigation-label "Team Management" at bounding box center [0, 0] width 0 height 0
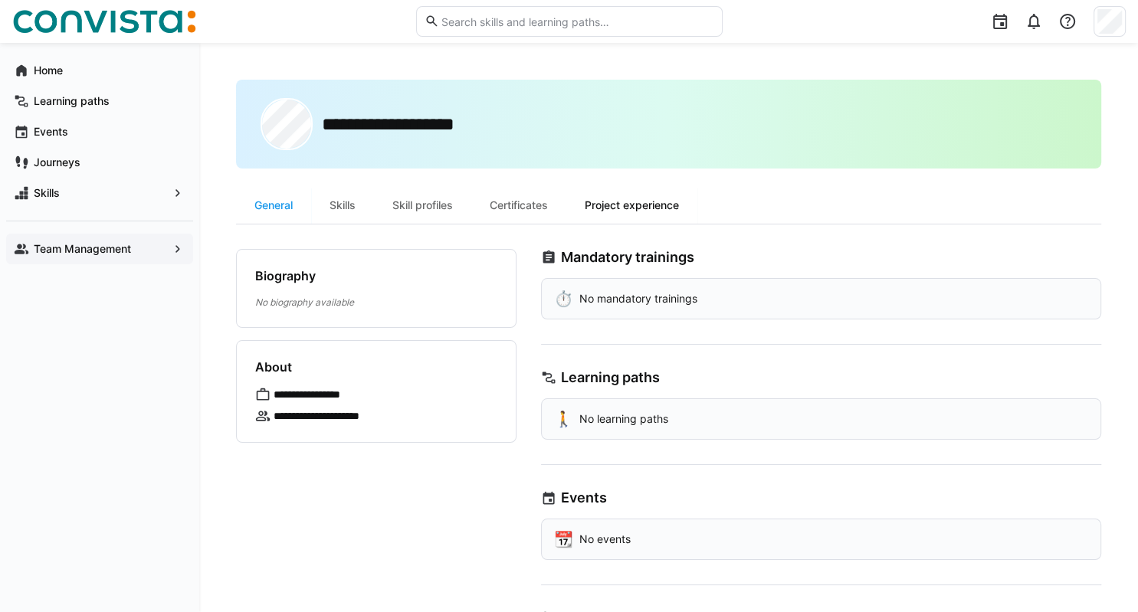
click at [624, 205] on div "Project experience" at bounding box center [631, 205] width 131 height 37
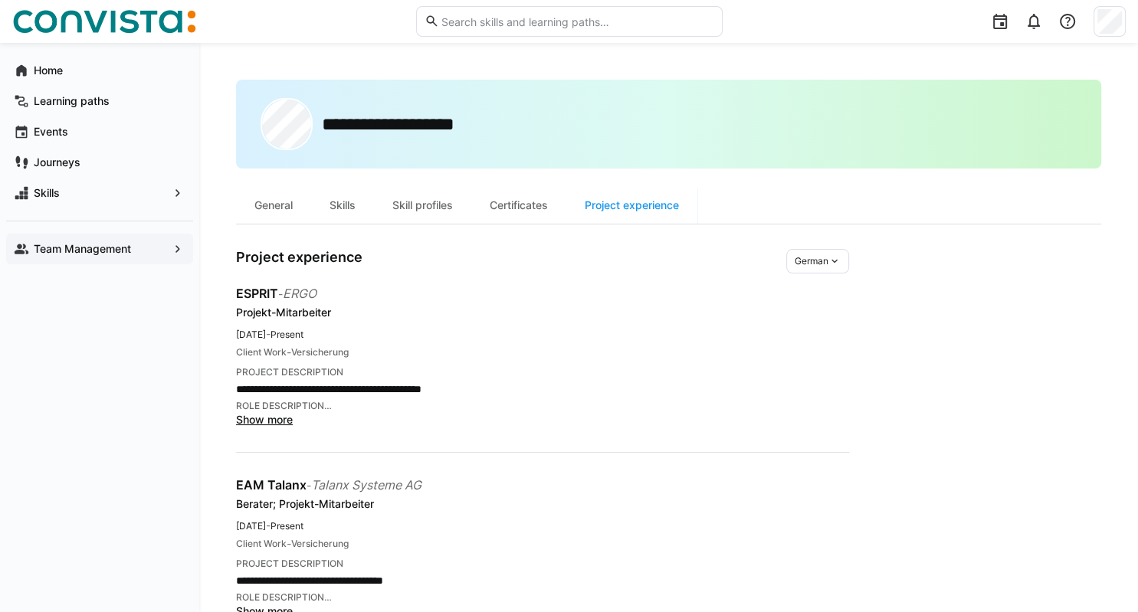
click at [280, 418] on span "Show more" at bounding box center [264, 419] width 57 height 13
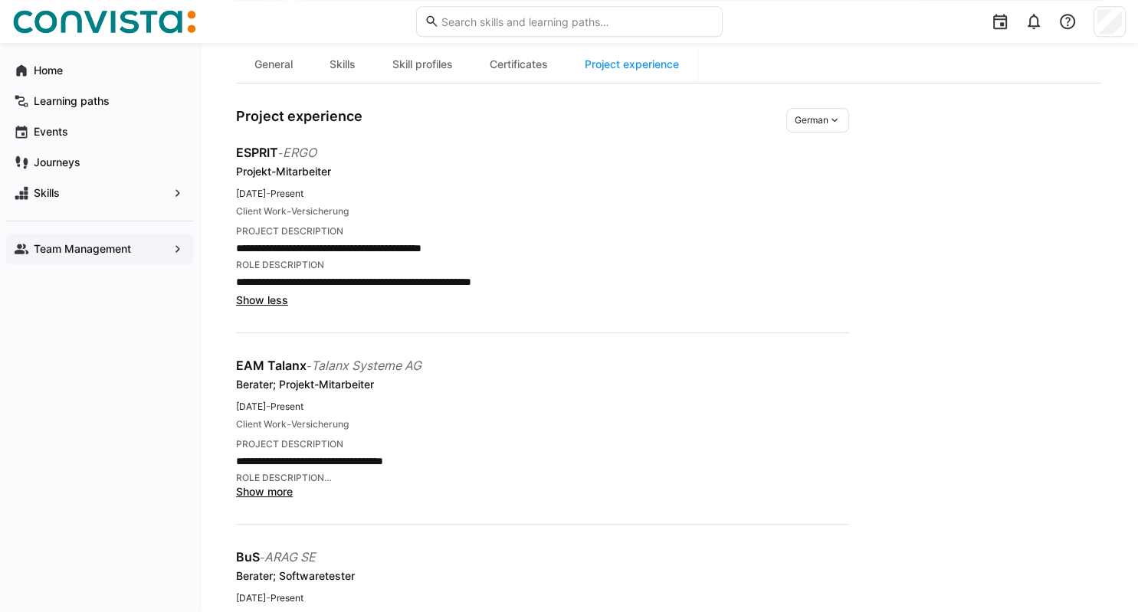
scroll to position [162, 0]
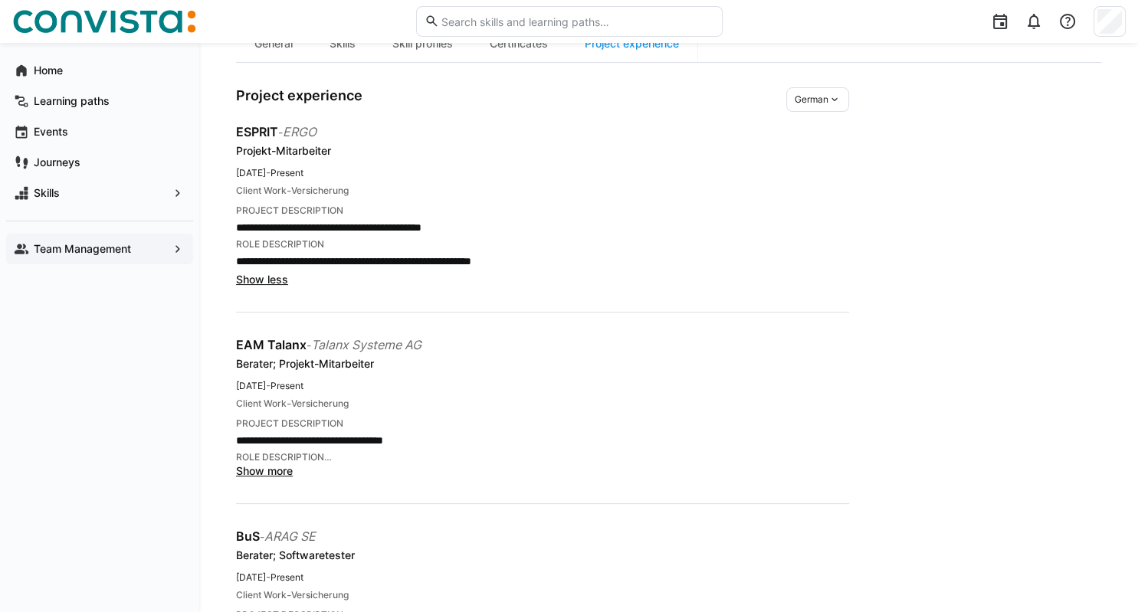
click at [282, 472] on span "Show more" at bounding box center [264, 470] width 57 height 13
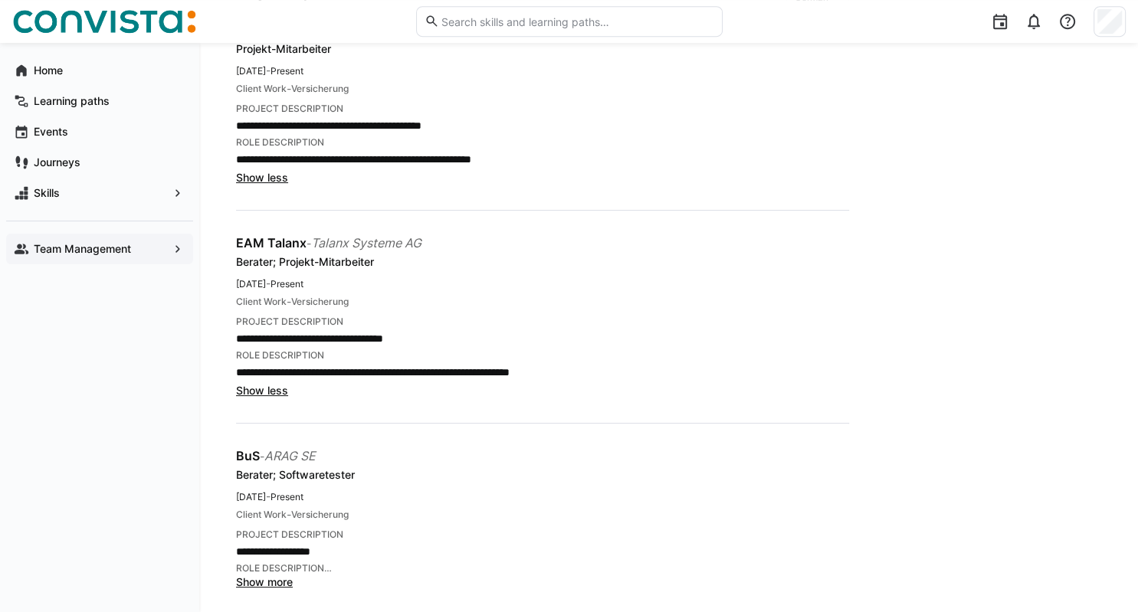
scroll to position [276, 0]
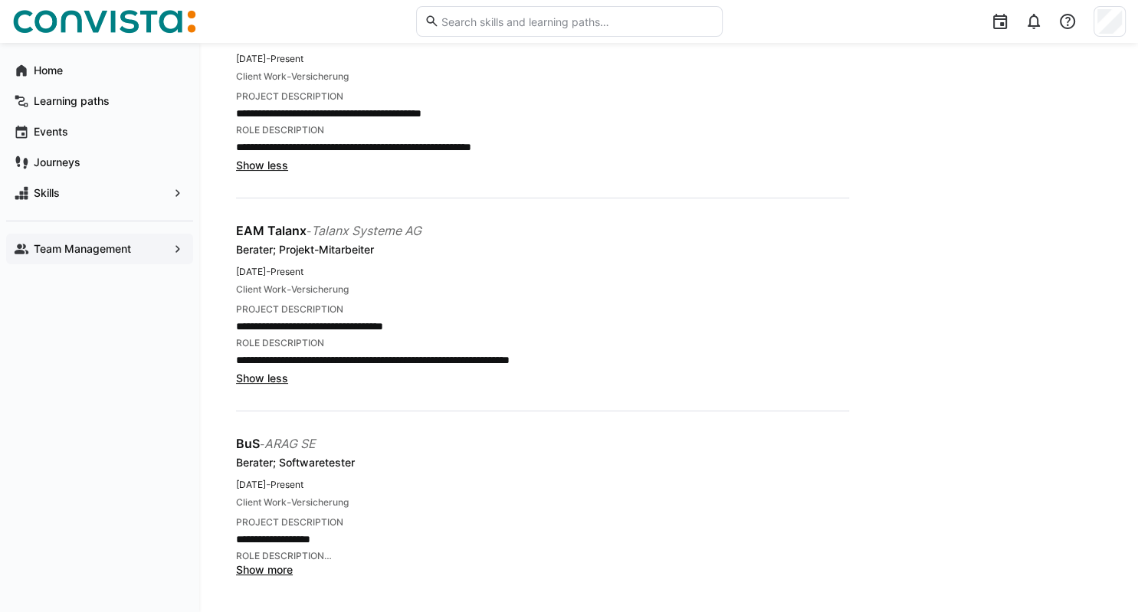
click at [263, 569] on span "Show more" at bounding box center [264, 569] width 57 height 13
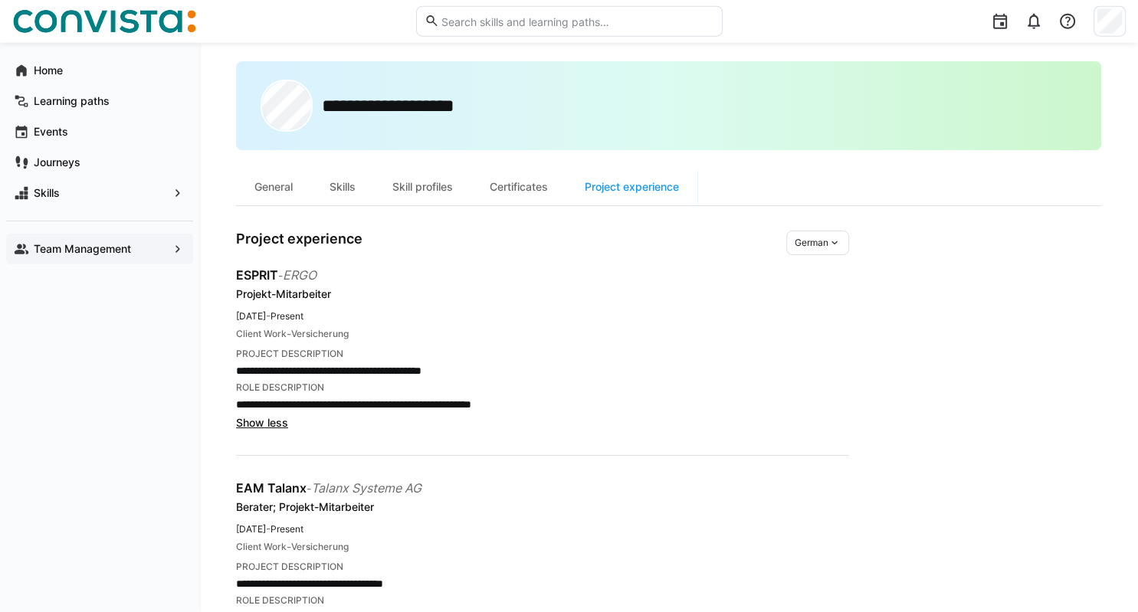
scroll to position [0, 0]
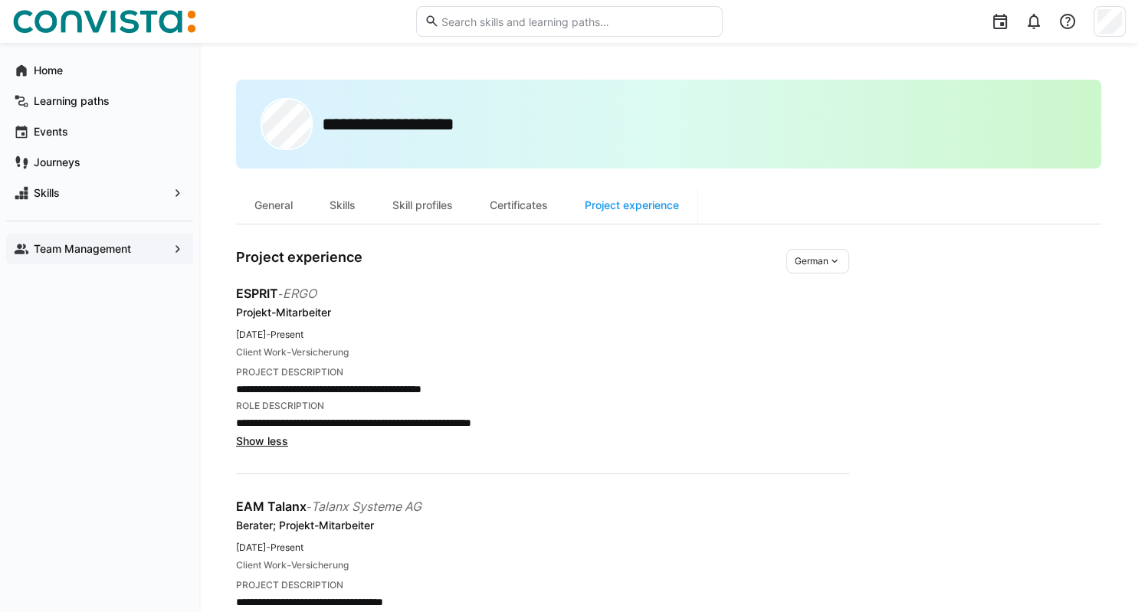
click at [0, 0] on app-navigation-label "Team Management" at bounding box center [0, 0] width 0 height 0
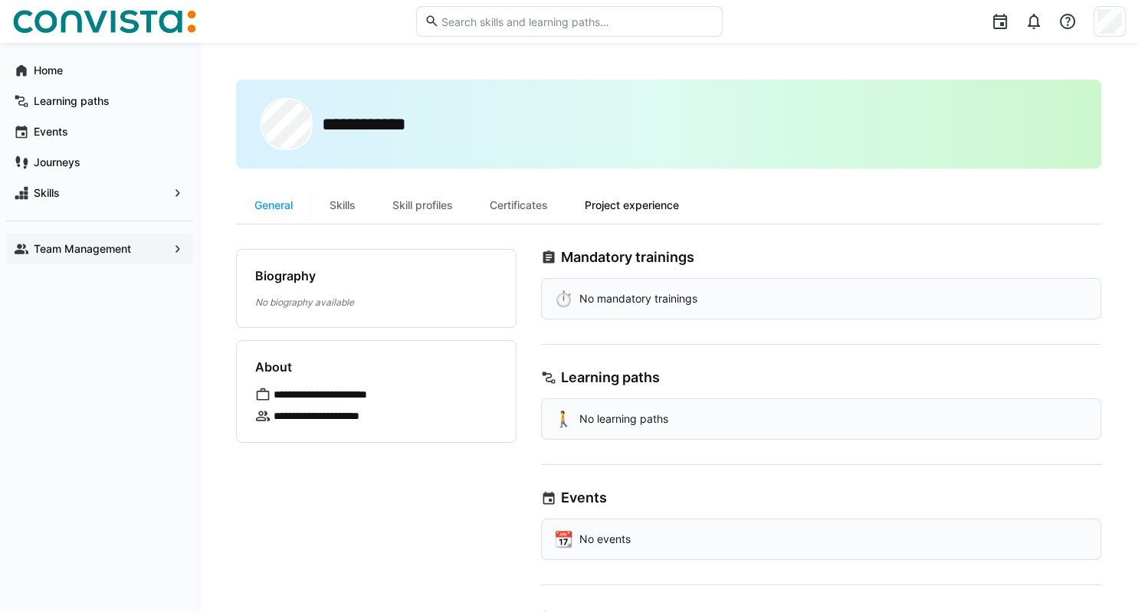
click at [627, 204] on div "Project experience" at bounding box center [631, 205] width 131 height 37
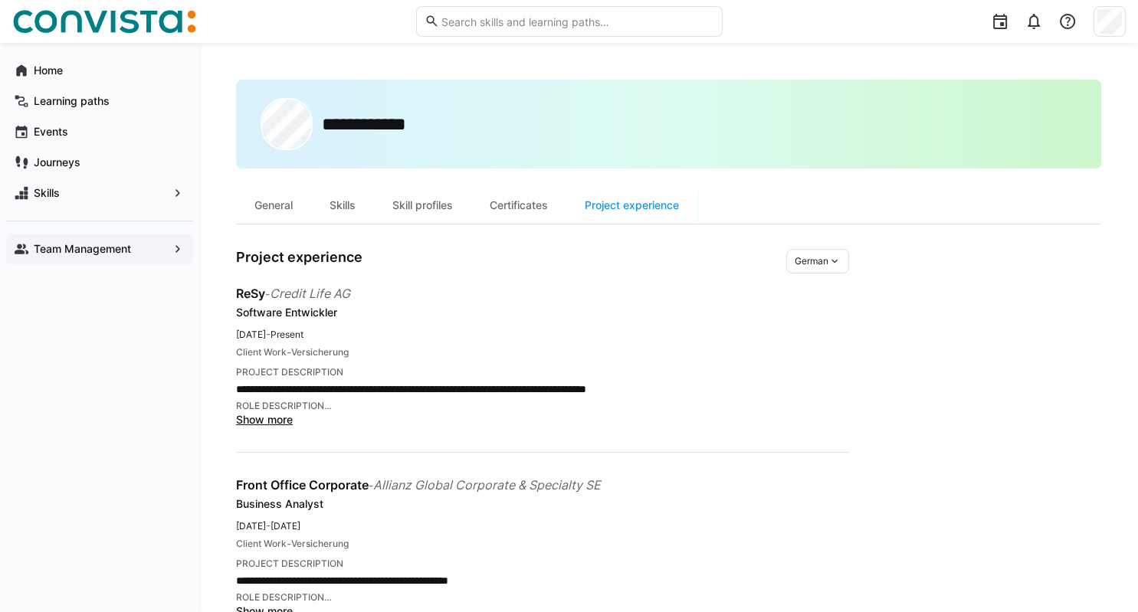
scroll to position [80, 0]
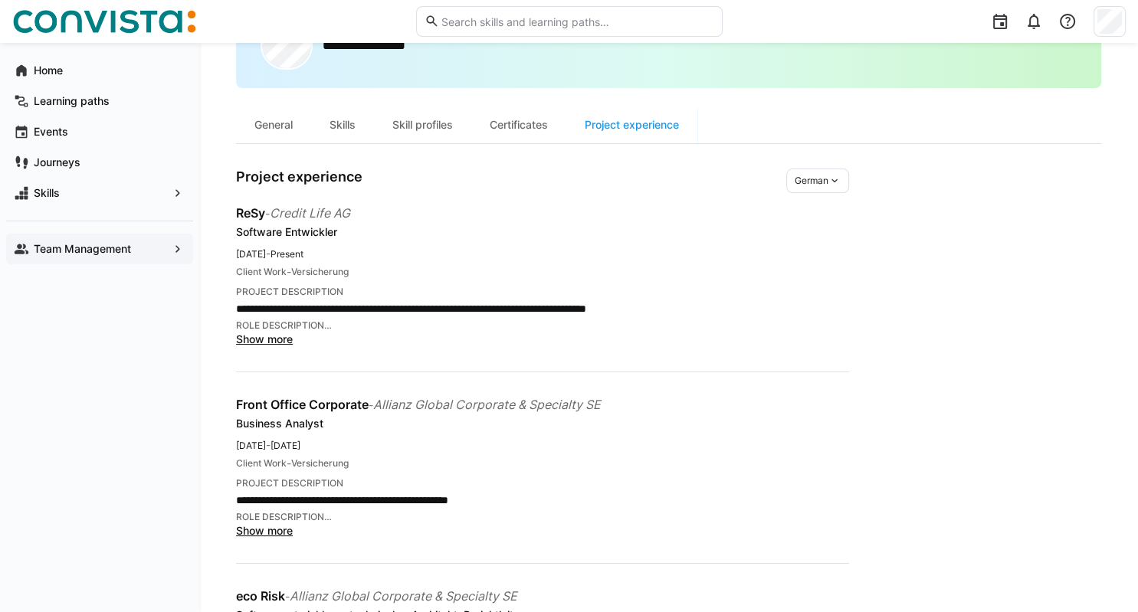
click at [286, 336] on span "Show more" at bounding box center [264, 338] width 57 height 13
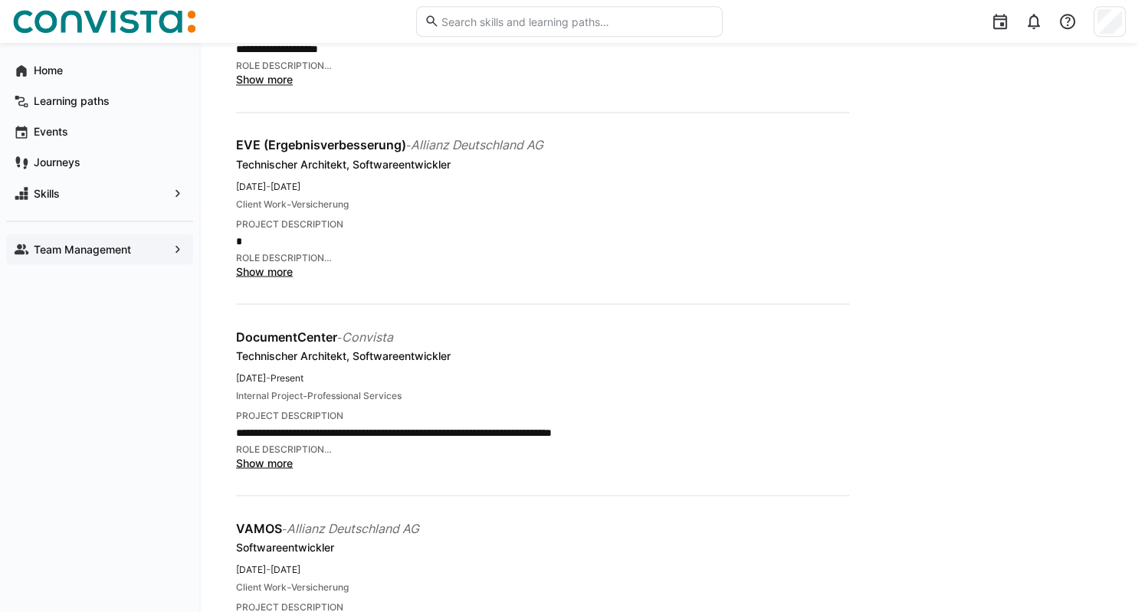
scroll to position [2751, 0]
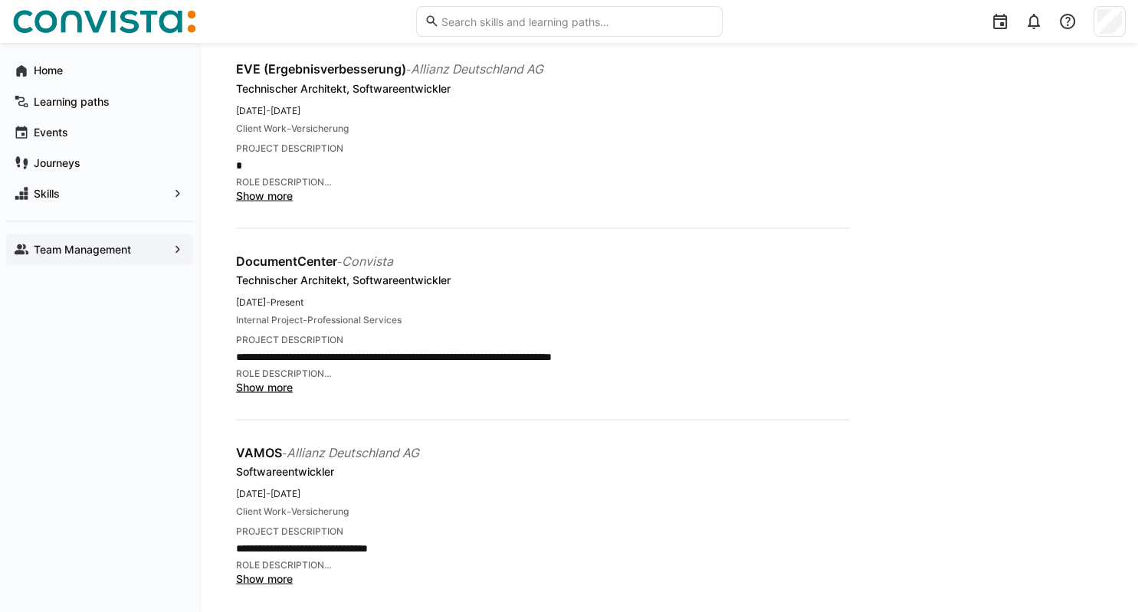
click at [290, 572] on span "Show more" at bounding box center [264, 578] width 57 height 13
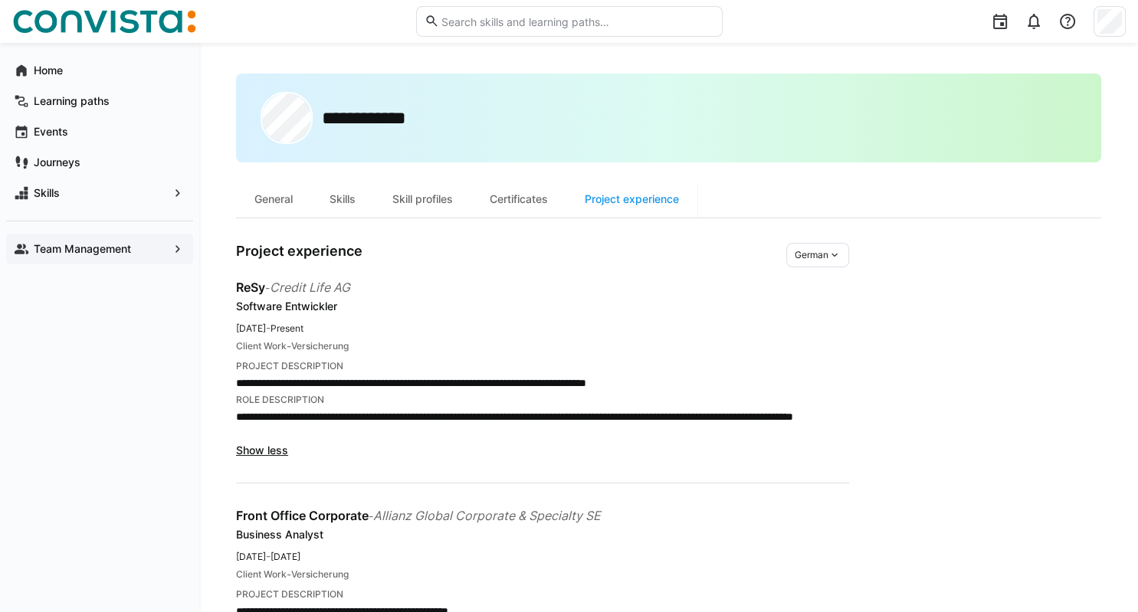
scroll to position [0, 0]
